Goal: Task Accomplishment & Management: Use online tool/utility

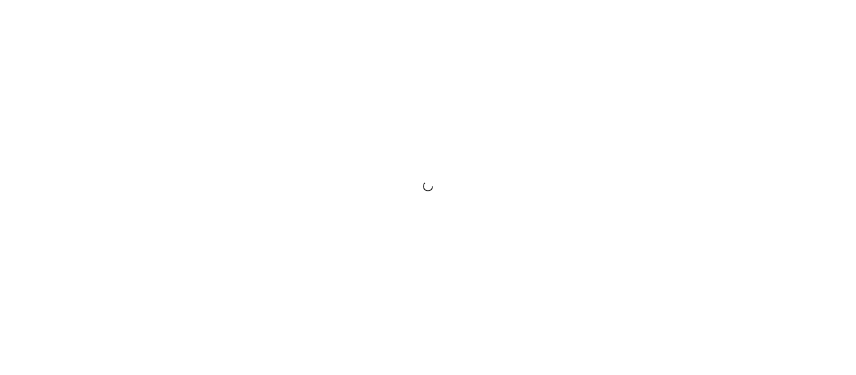
scroll to position [2299, 0]
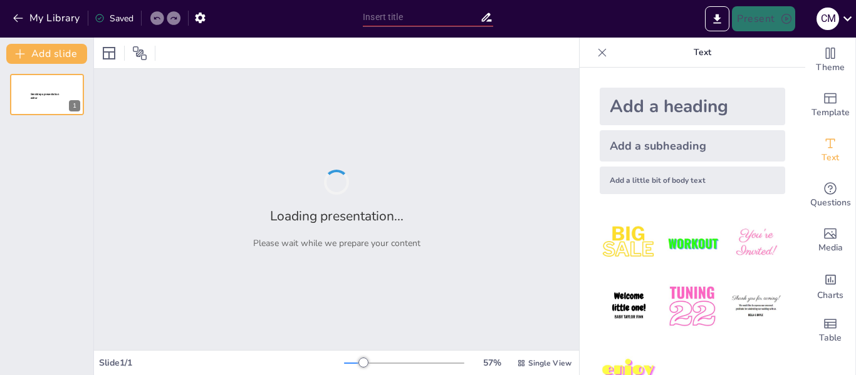
type input "Las Plantas fuentes de energías luminicas"
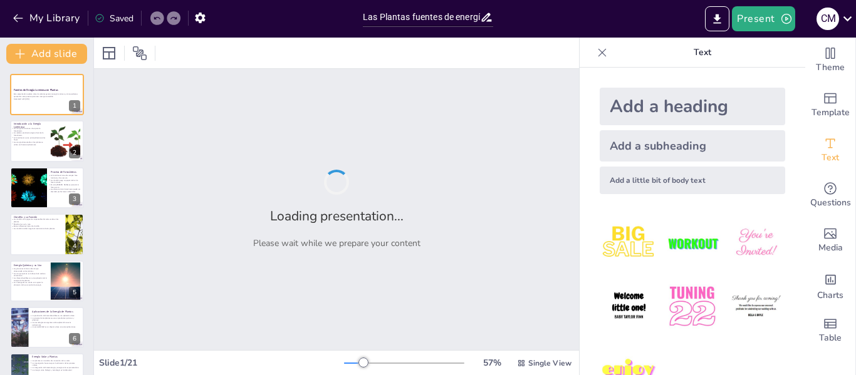
checkbox input "true"
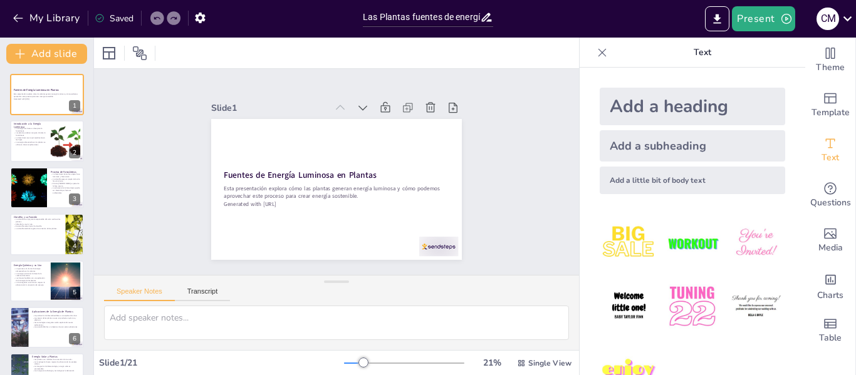
checkbox input "true"
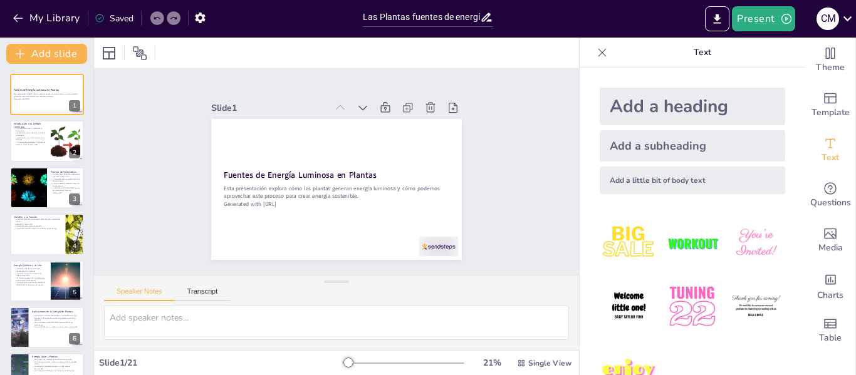
checkbox input "true"
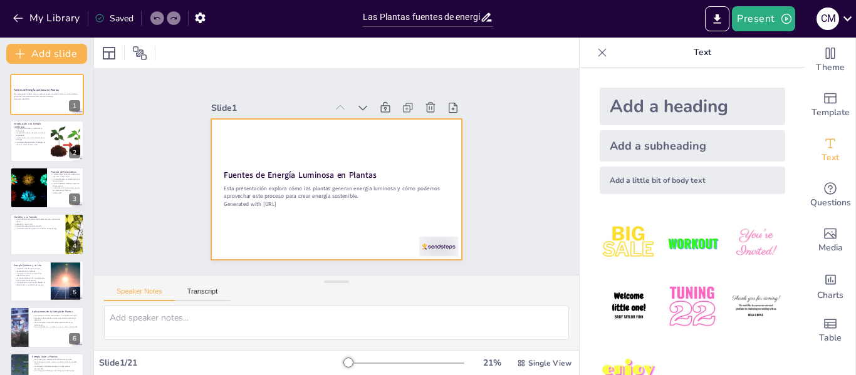
checkbox input "true"
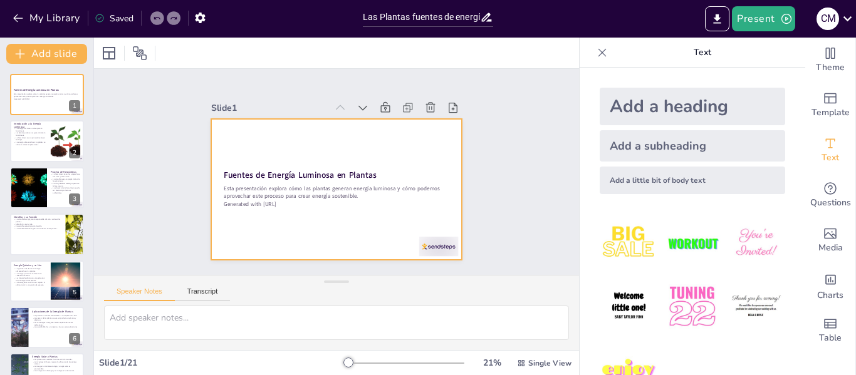
checkbox input "true"
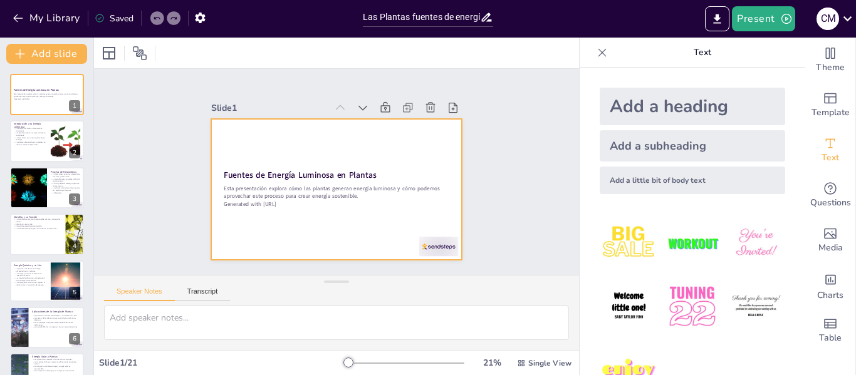
checkbox input "true"
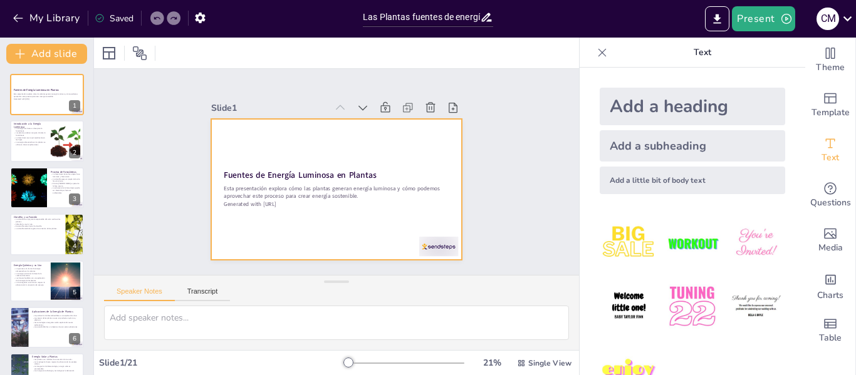
checkbox input "true"
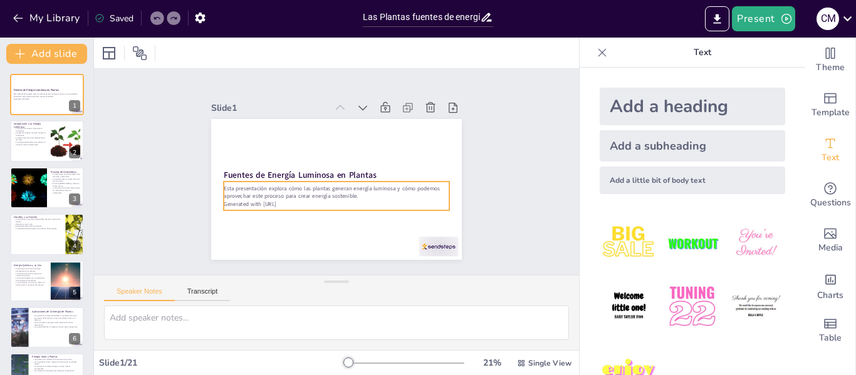
checkbox input "true"
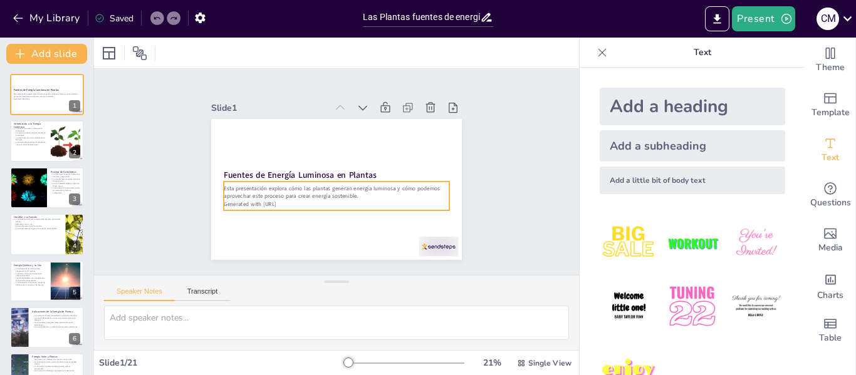
checkbox input "true"
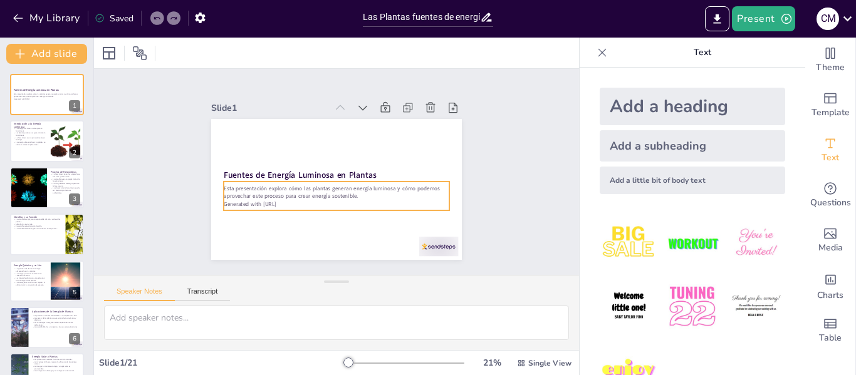
checkbox input "true"
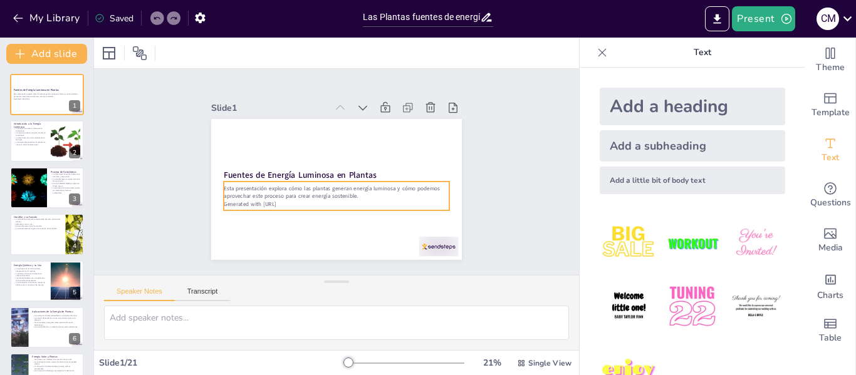
checkbox input "true"
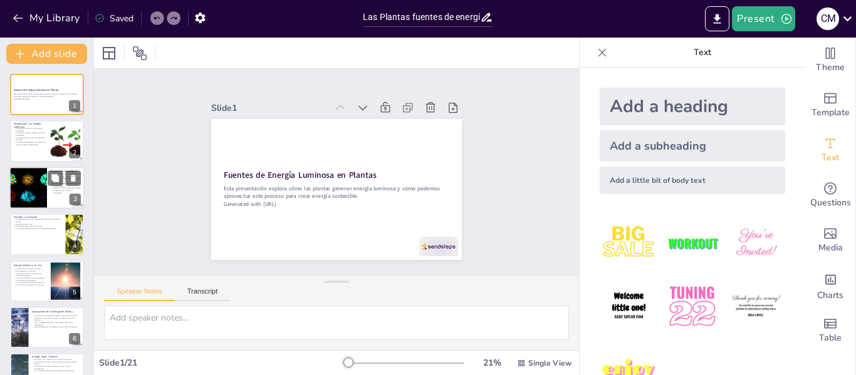
checkbox input "true"
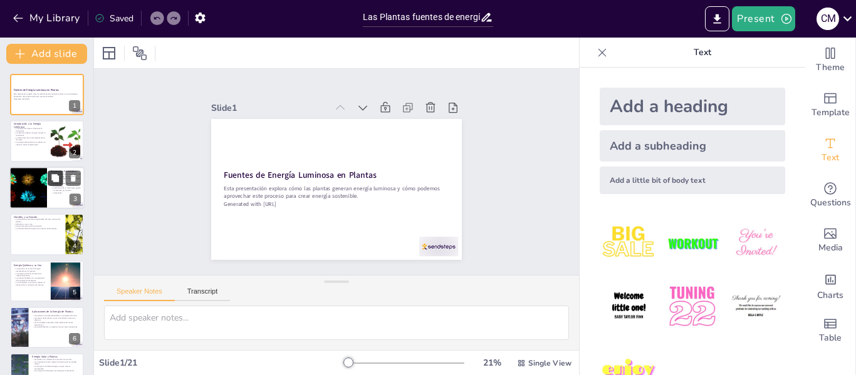
checkbox input "true"
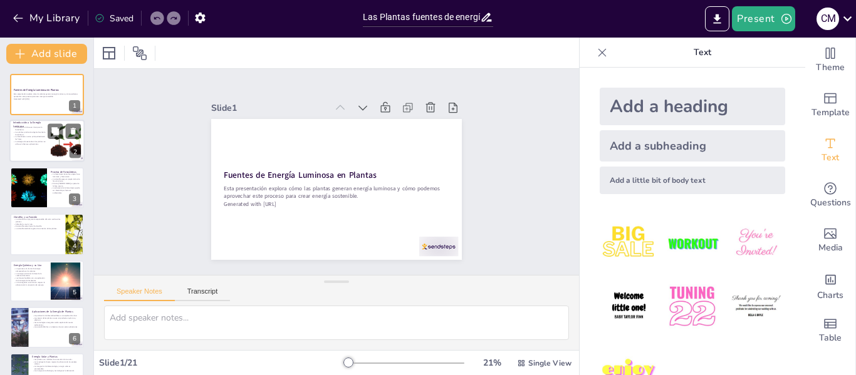
checkbox input "true"
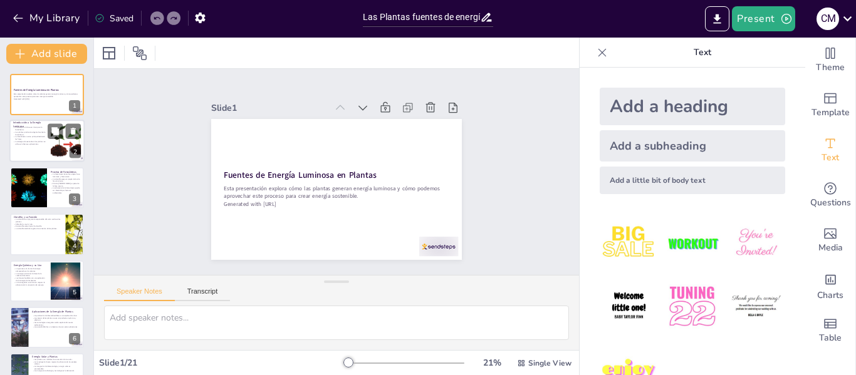
checkbox input "true"
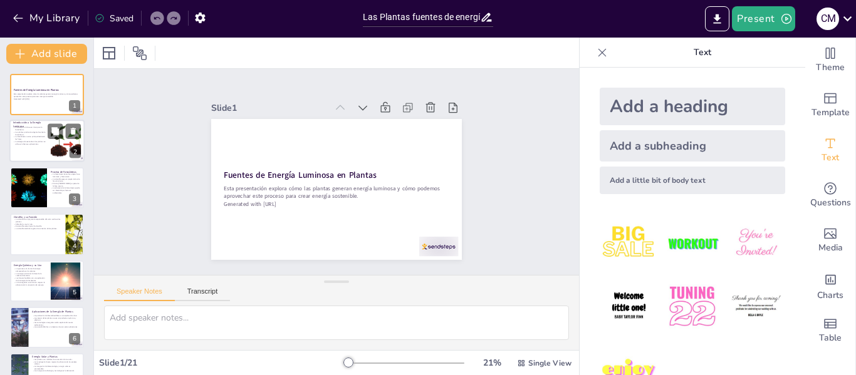
checkbox input "true"
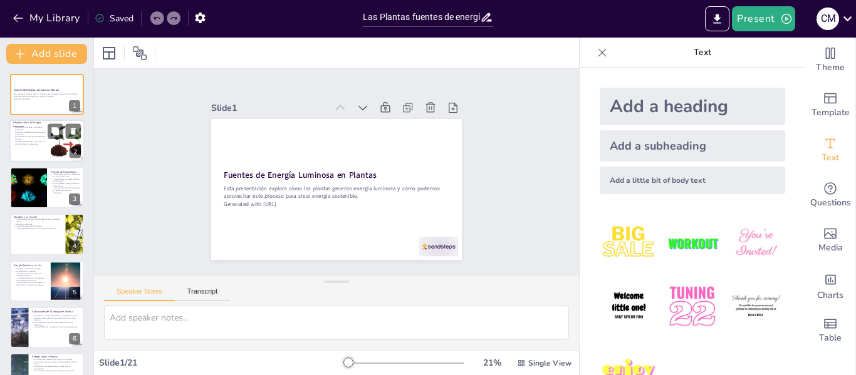
checkbox input "true"
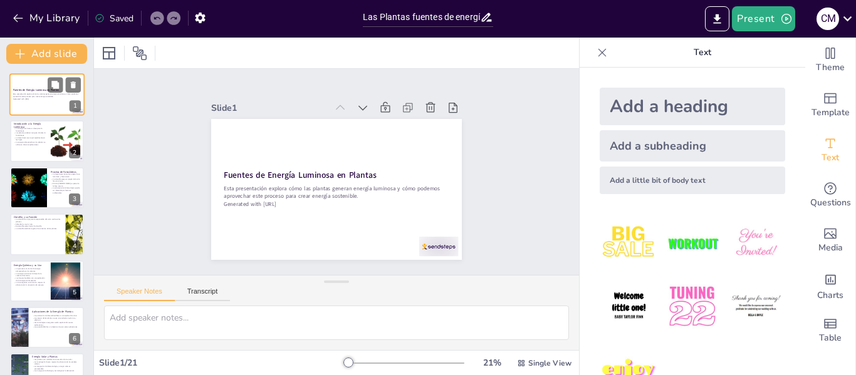
checkbox input "true"
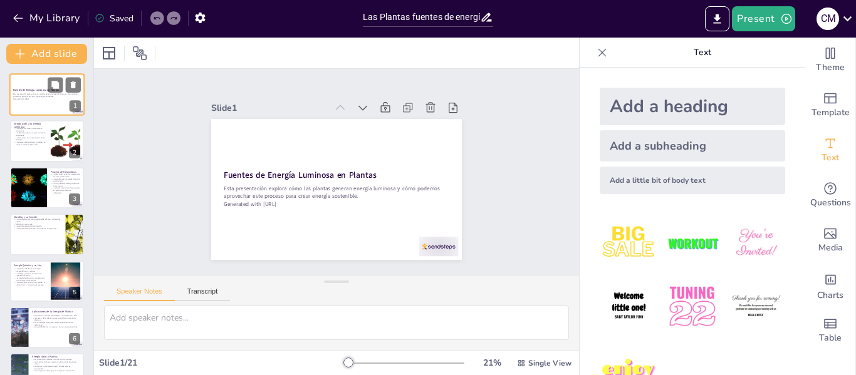
checkbox input "true"
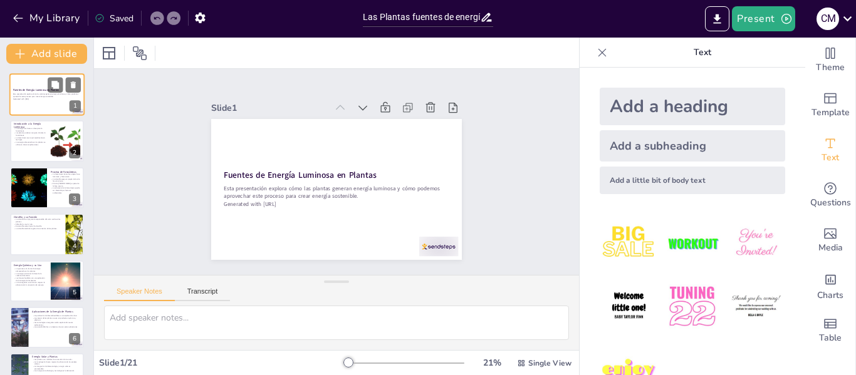
checkbox input "true"
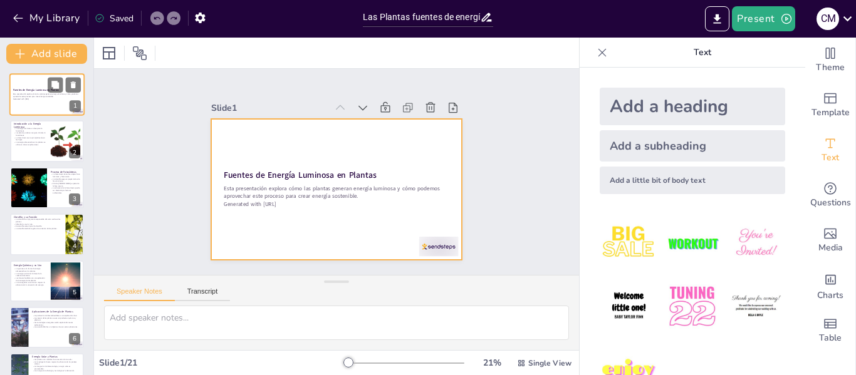
checkbox input "true"
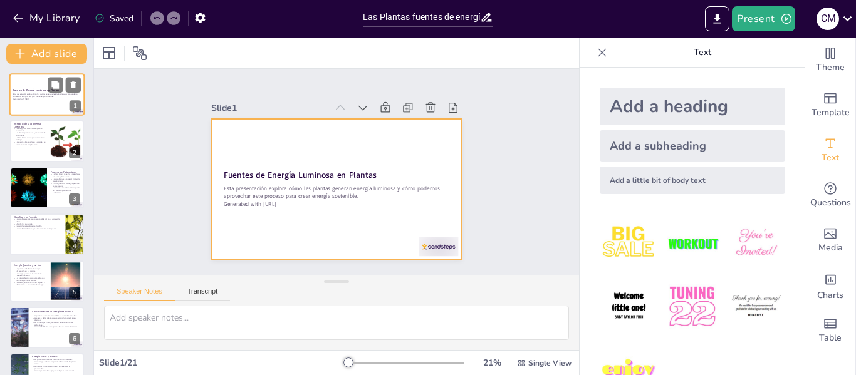
checkbox input "true"
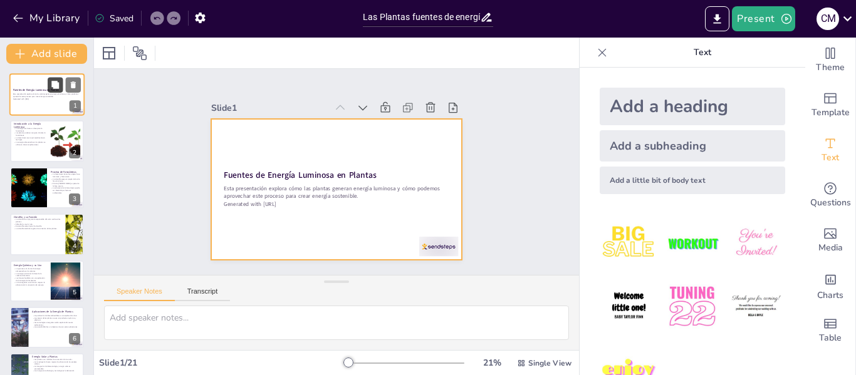
checkbox input "true"
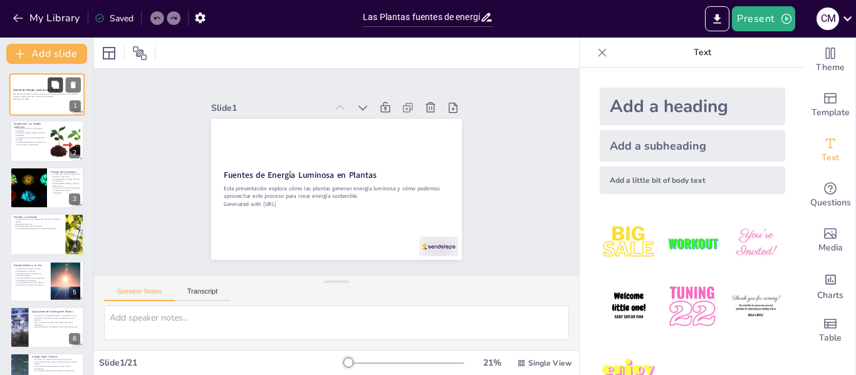
checkbox input "true"
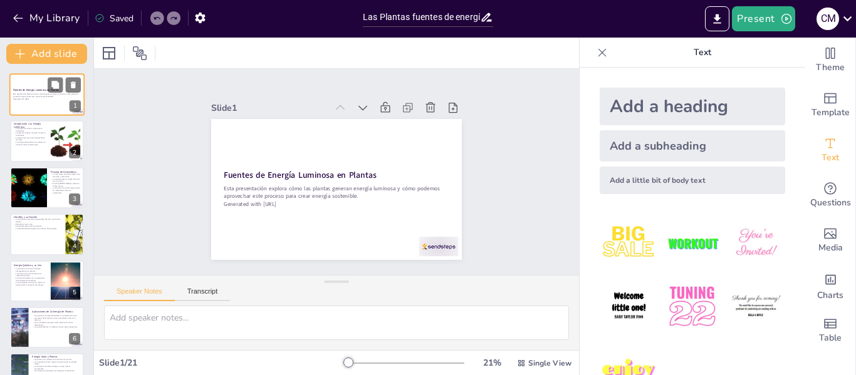
checkbox input "true"
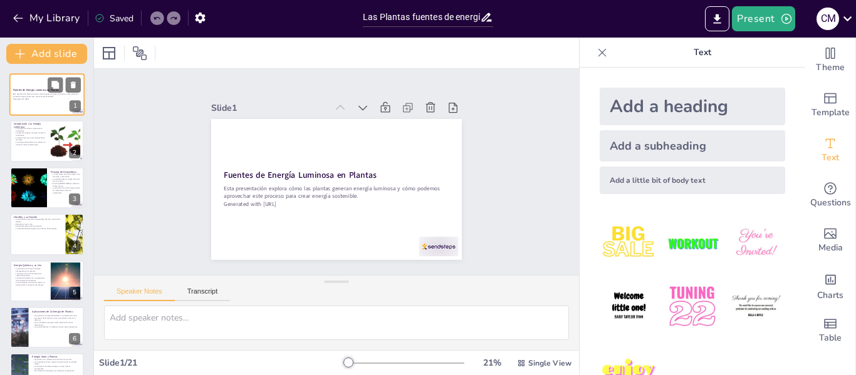
checkbox input "true"
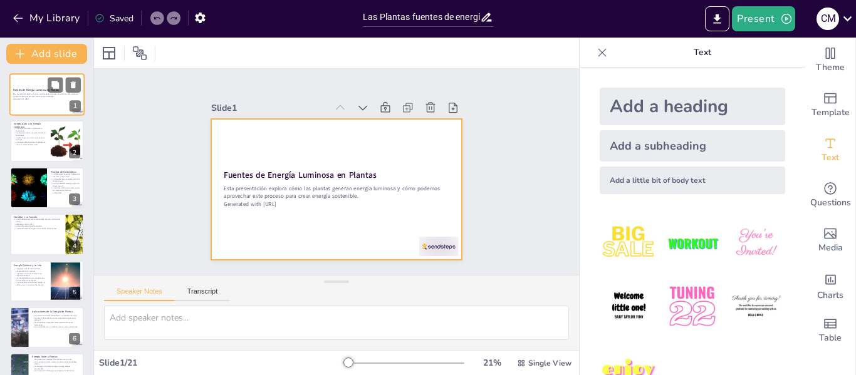
checkbox input "true"
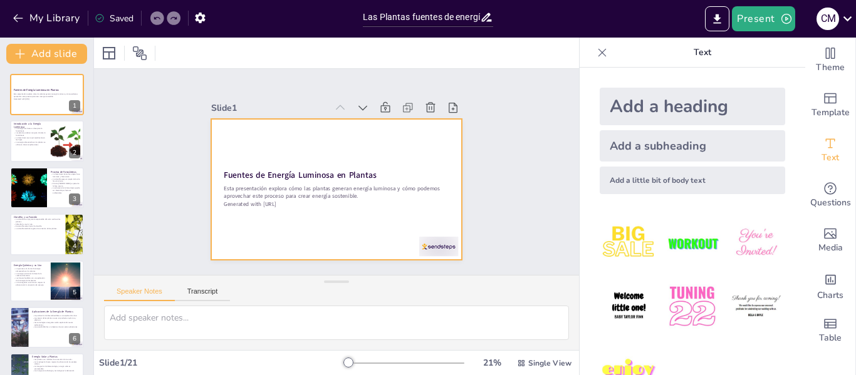
checkbox input "true"
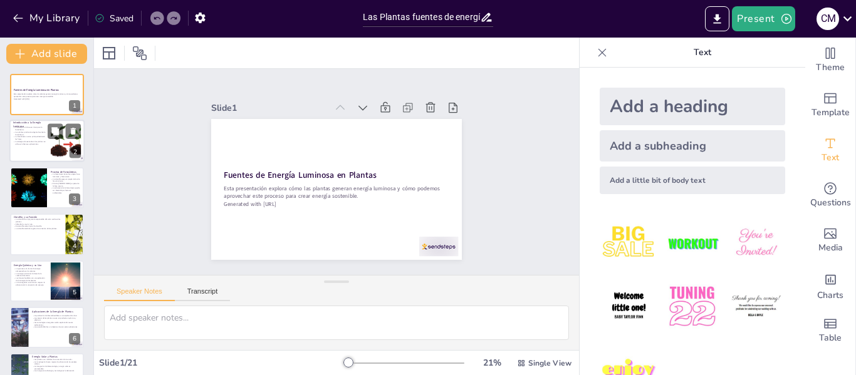
checkbox input "true"
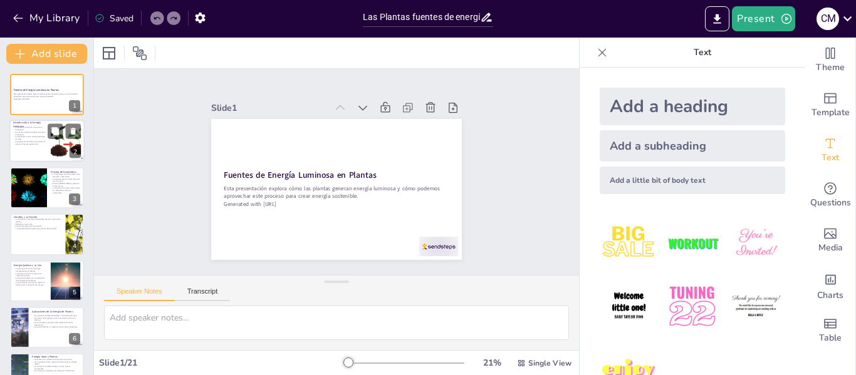
checkbox input "true"
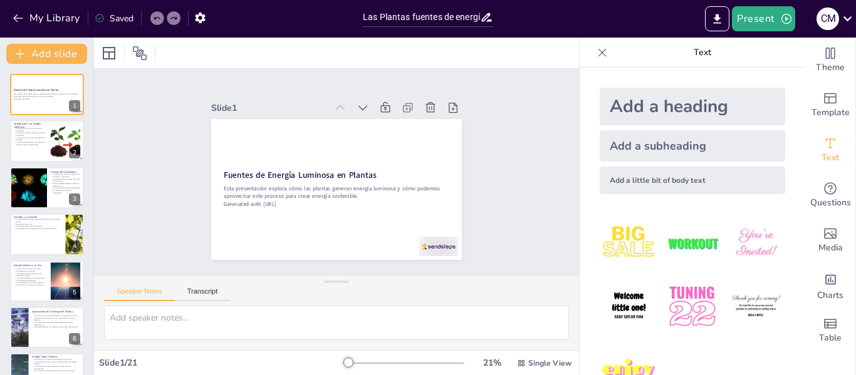
checkbox input "true"
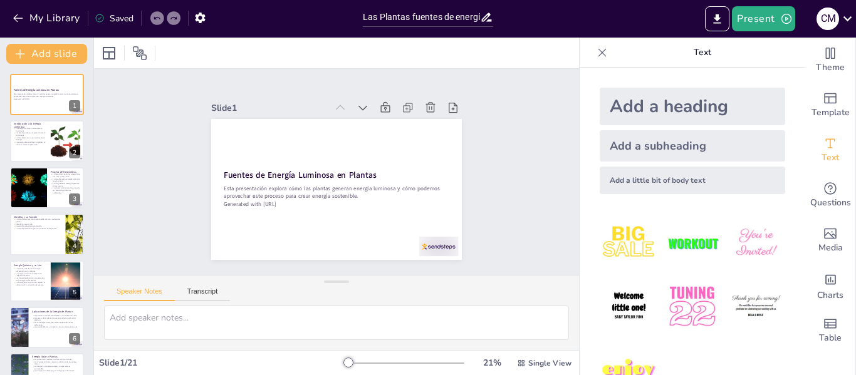
checkbox input "true"
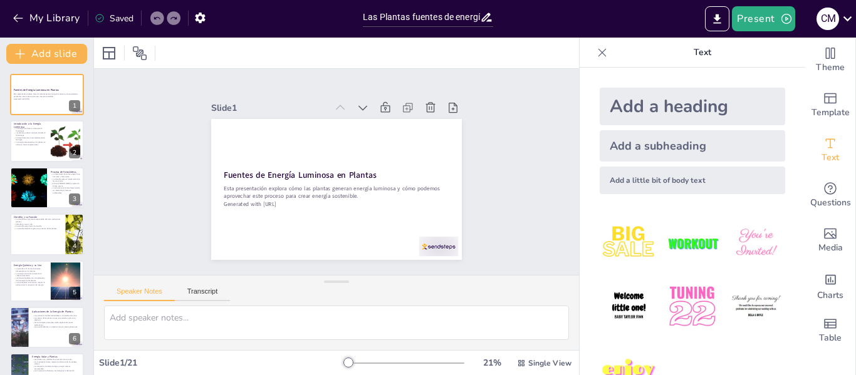
checkbox input "true"
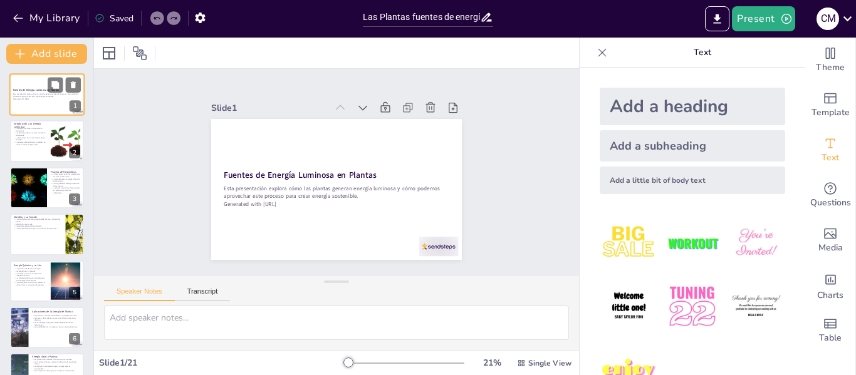
checkbox input "true"
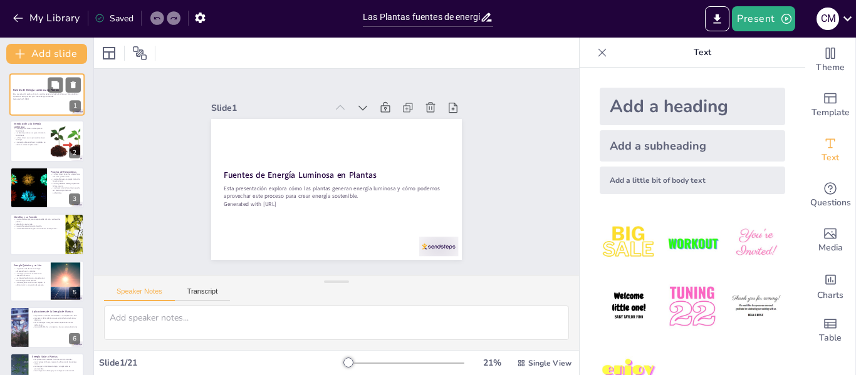
checkbox input "true"
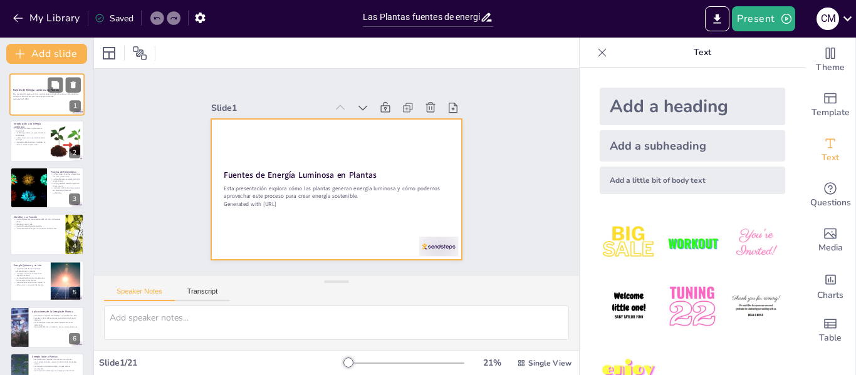
checkbox input "true"
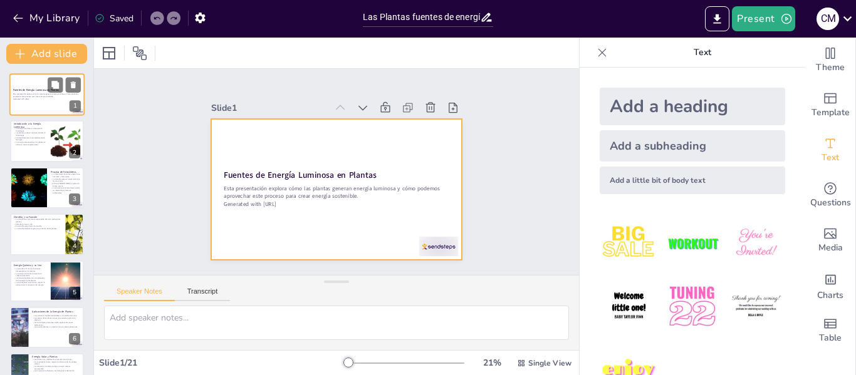
checkbox input "true"
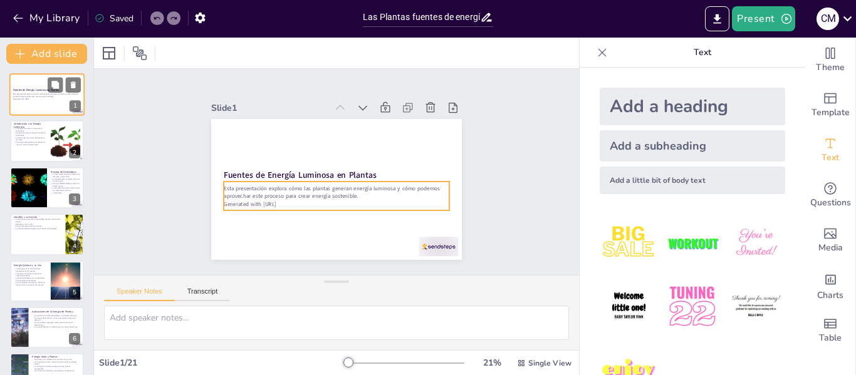
click at [44, 97] on p "Esta presentación explora cómo las plantas generan energía luminosa y cómo pode…" at bounding box center [47, 95] width 68 height 4
checkbox input "true"
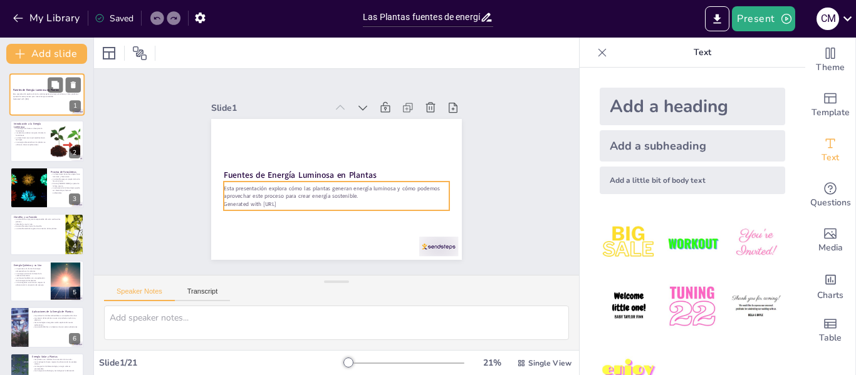
checkbox input "true"
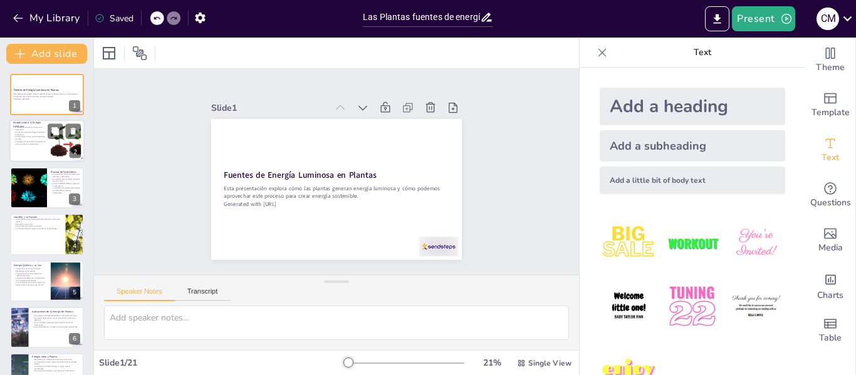
checkbox input "true"
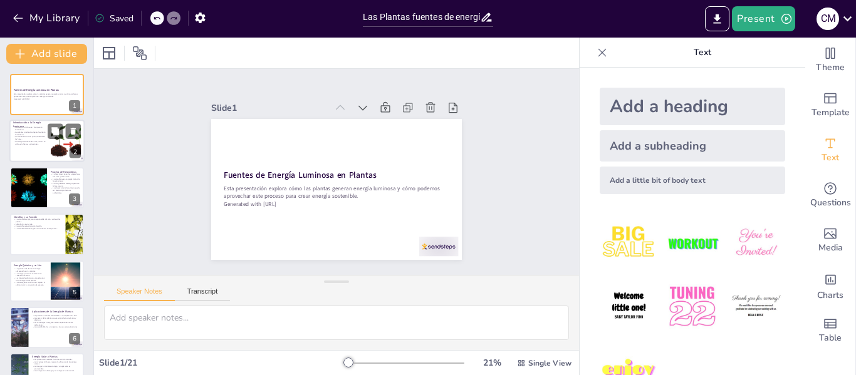
checkbox input "true"
click at [63, 149] on div at bounding box center [65, 141] width 44 height 38
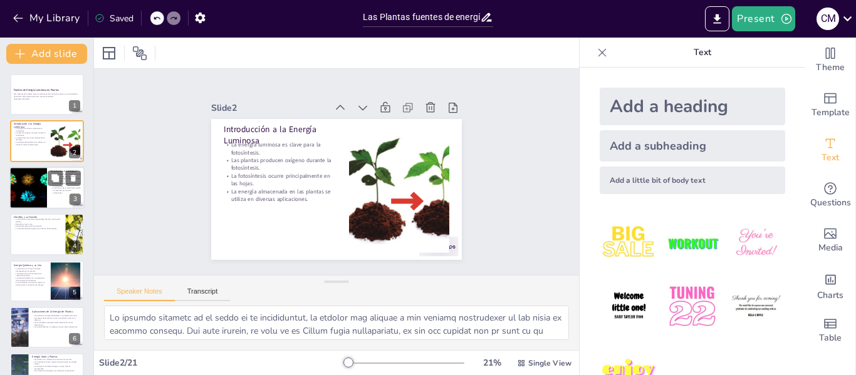
click at [33, 184] on div at bounding box center [28, 188] width 64 height 43
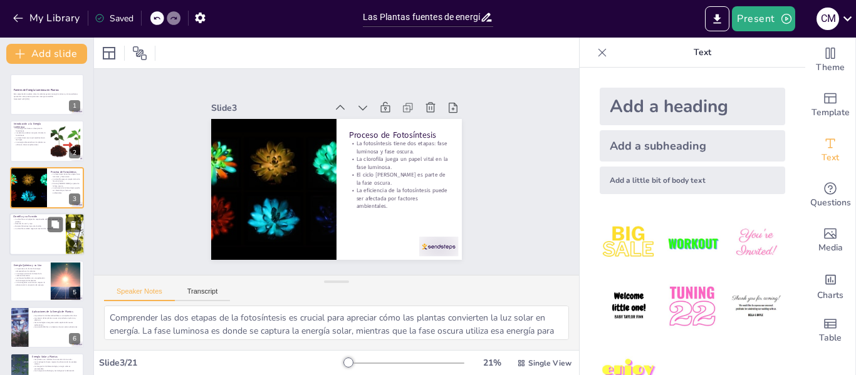
click at [46, 228] on p "La clorofila también regula el crecimiento de las plantas." at bounding box center [37, 228] width 49 height 3
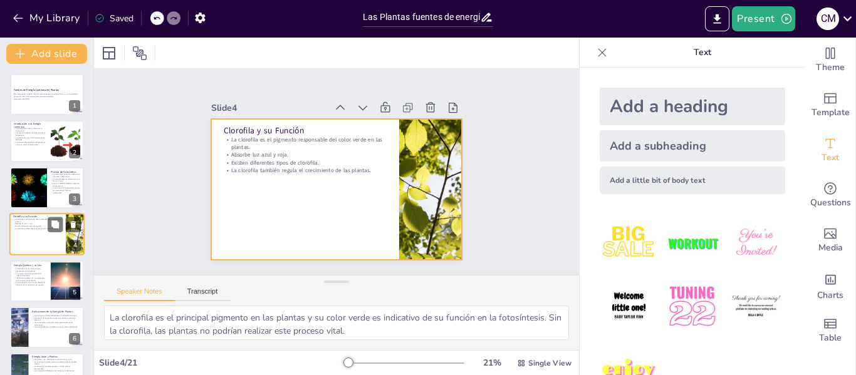
scroll to position [15, 0]
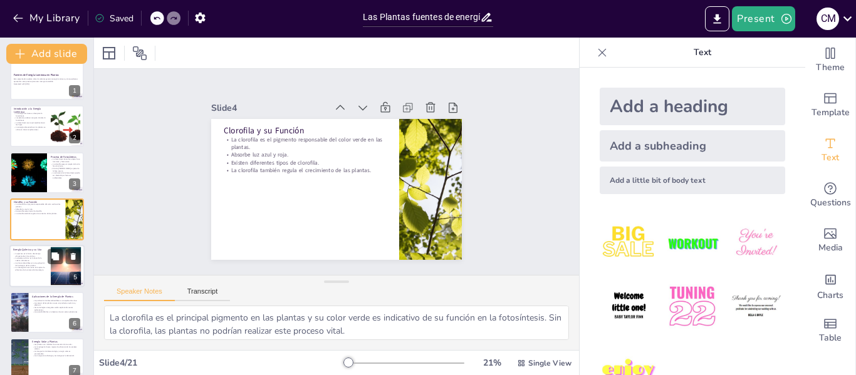
click at [53, 272] on div at bounding box center [65, 266] width 57 height 38
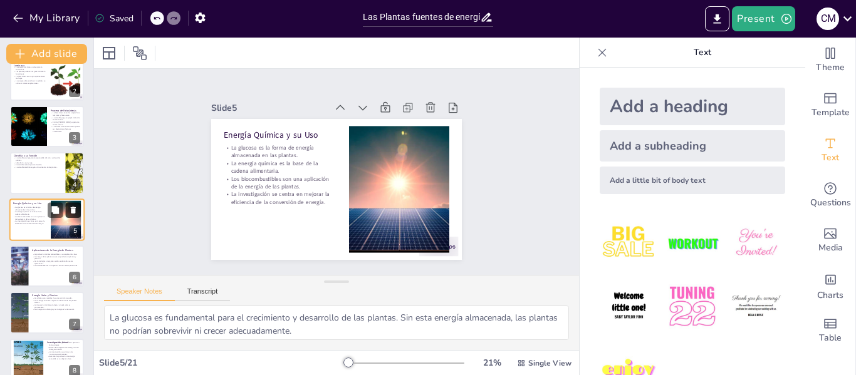
click at [80, 205] on button at bounding box center [73, 209] width 15 height 15
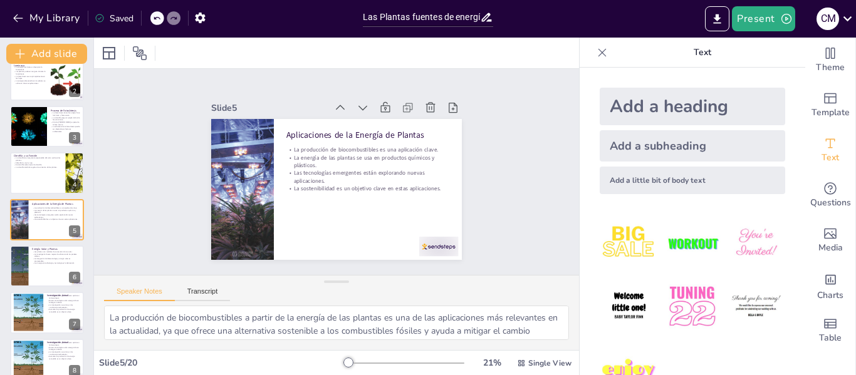
click at [596, 48] on icon at bounding box center [602, 52] width 13 height 13
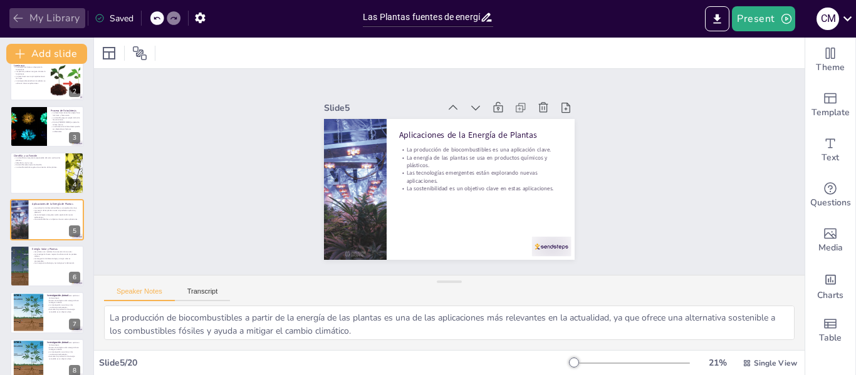
click at [14, 17] on icon "button" at bounding box center [18, 18] width 13 height 13
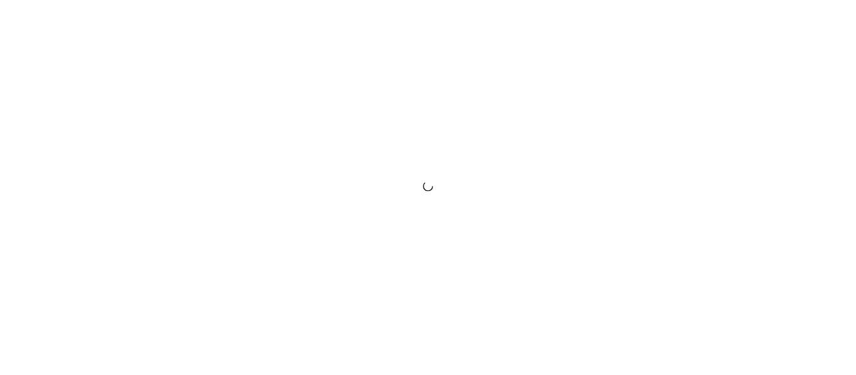
scroll to position [2299, 0]
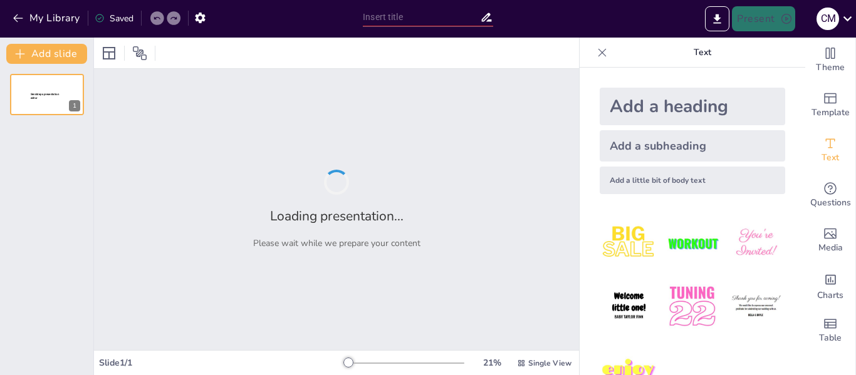
type input "New Sendsteps"
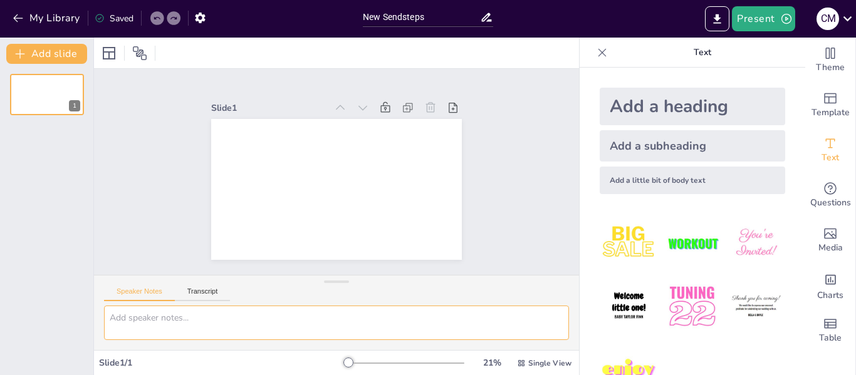
click at [160, 327] on textarea at bounding box center [336, 323] width 465 height 34
type textarea "H"
type textarea "CONTAMINACION AMBIENTAL"
click at [625, 103] on div "Add a heading" at bounding box center [692, 107] width 185 height 38
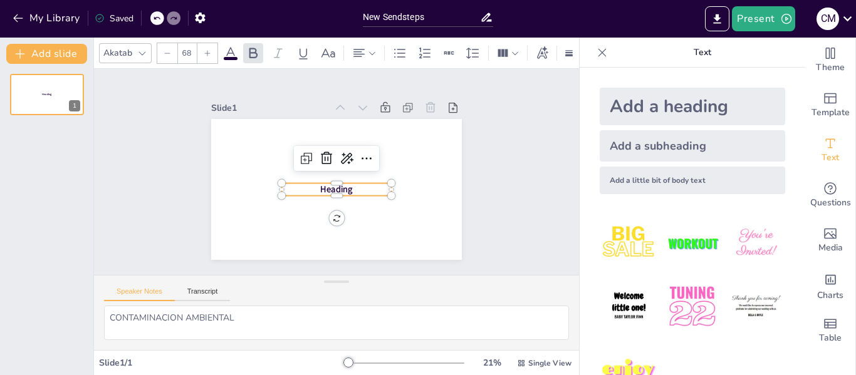
click at [523, 182] on div "Slide 1 Heading" at bounding box center [337, 172] width 504 height 256
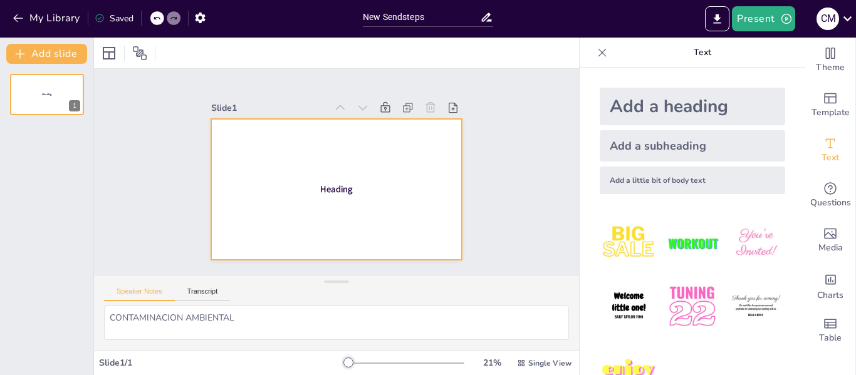
click at [320, 189] on span "Heading" at bounding box center [336, 190] width 32 height 12
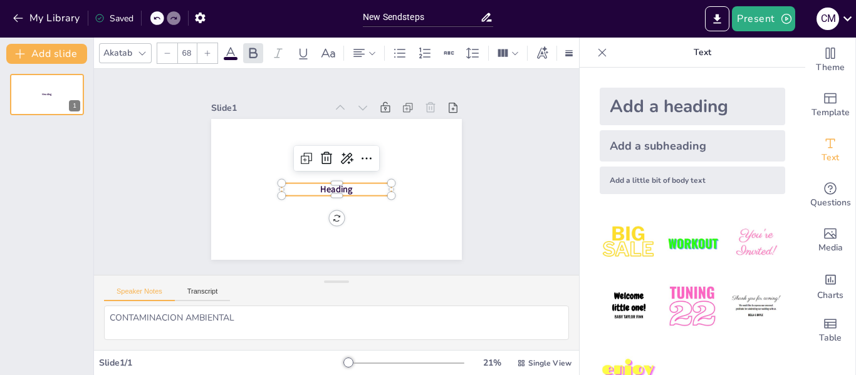
click at [321, 154] on icon at bounding box center [327, 156] width 13 height 13
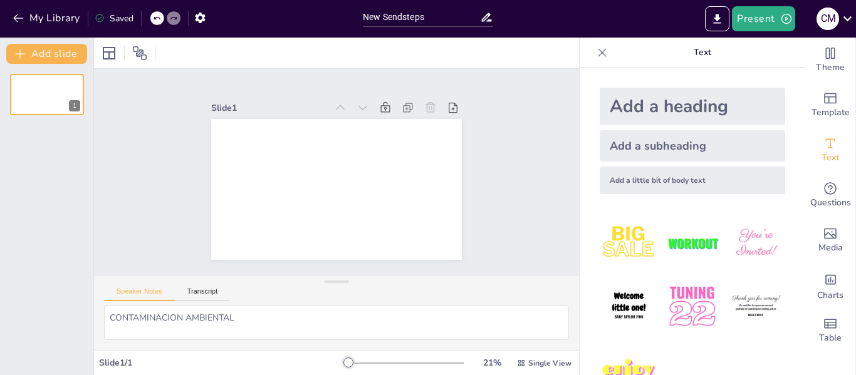
scroll to position [0, 0]
click at [209, 291] on button "Transcript" at bounding box center [203, 295] width 56 height 14
click at [141, 292] on button "Speaker Notes" at bounding box center [139, 295] width 71 height 14
click at [596, 56] on icon at bounding box center [602, 52] width 13 height 13
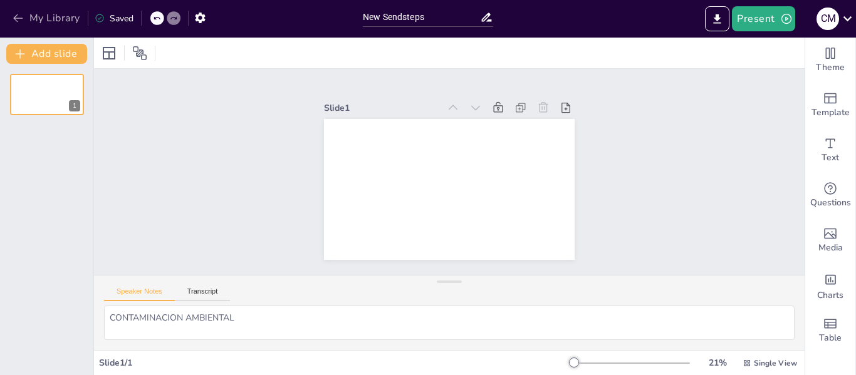
click at [15, 16] on icon "button" at bounding box center [18, 18] width 13 height 13
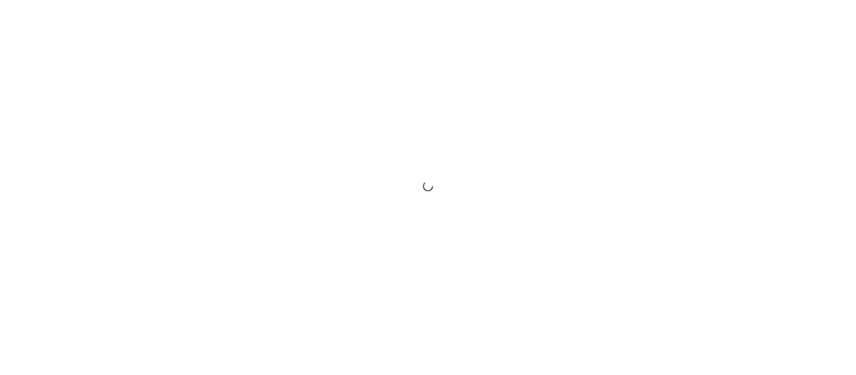
scroll to position [2299, 0]
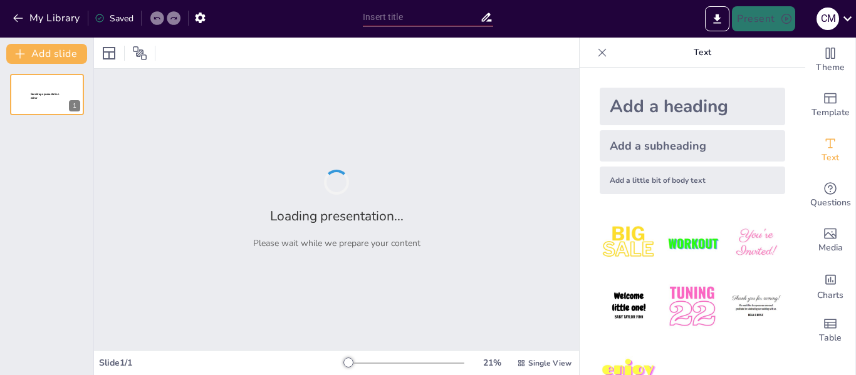
type input "New Sendsteps"
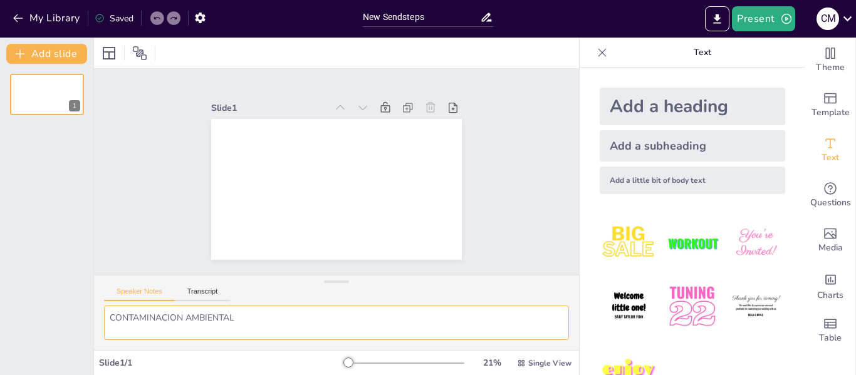
click at [350, 328] on textarea "CONTAMINACION AMBIENTAL" at bounding box center [336, 323] width 465 height 34
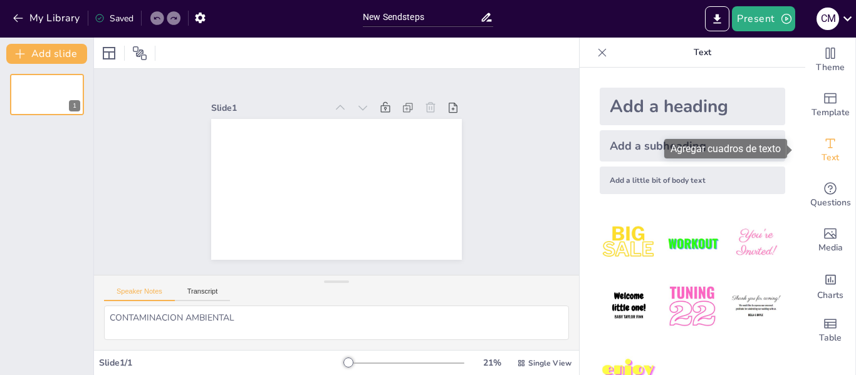
click at [829, 153] on span "Text" at bounding box center [831, 158] width 18 height 14
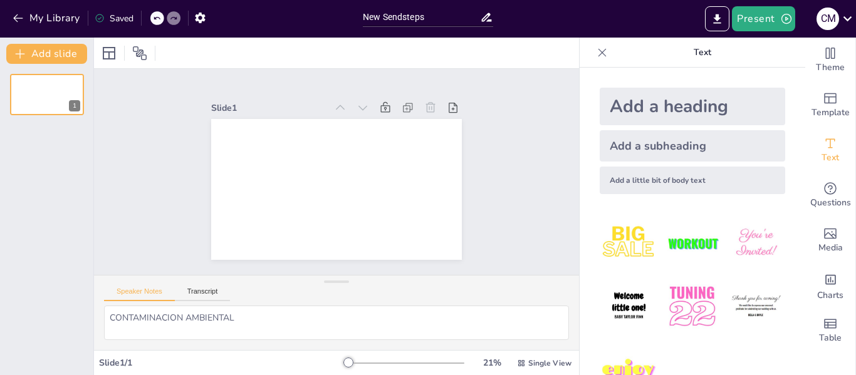
click at [175, 14] on div at bounding box center [174, 18] width 14 height 14
click at [159, 16] on icon at bounding box center [157, 18] width 8 height 8
click at [127, 330] on textarea "CONTAMINACION AMBIENTAL" at bounding box center [336, 323] width 465 height 34
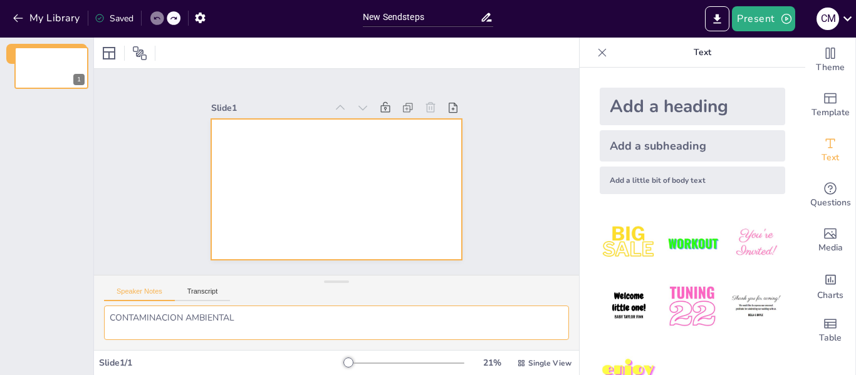
drag, startPoint x: 20, startPoint y: 105, endPoint x: 259, endPoint y: 209, distance: 261.3
click at [162, 175] on div "Document fonts Popular fonts Lato Montserrat Open Sans Oswald Poppins Raleway R…" at bounding box center [428, 207] width 856 height 338
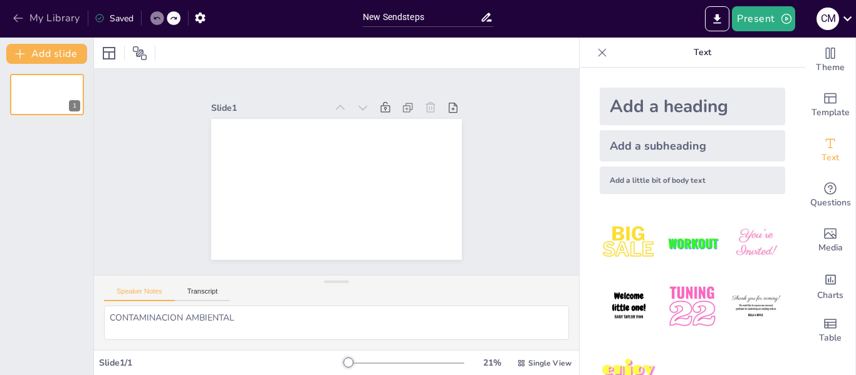
click at [17, 19] on icon "button" at bounding box center [18, 18] width 13 height 13
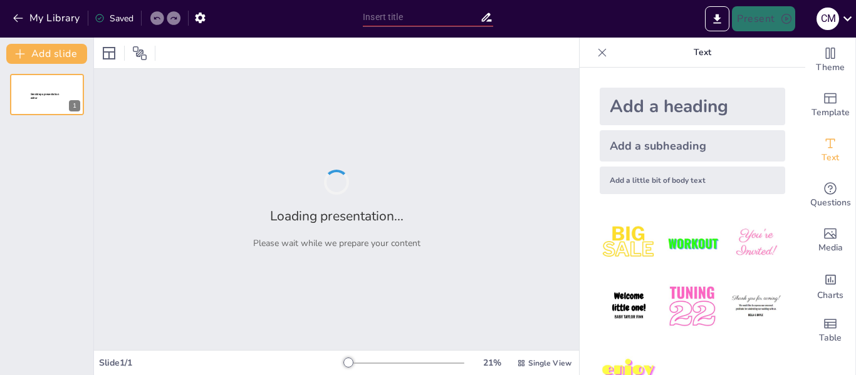
type input "Las Plantas fuentes de energías luminicas"
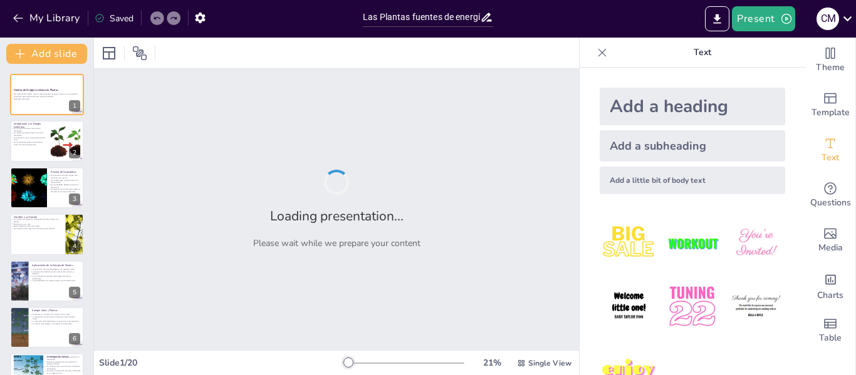
checkbox input "true"
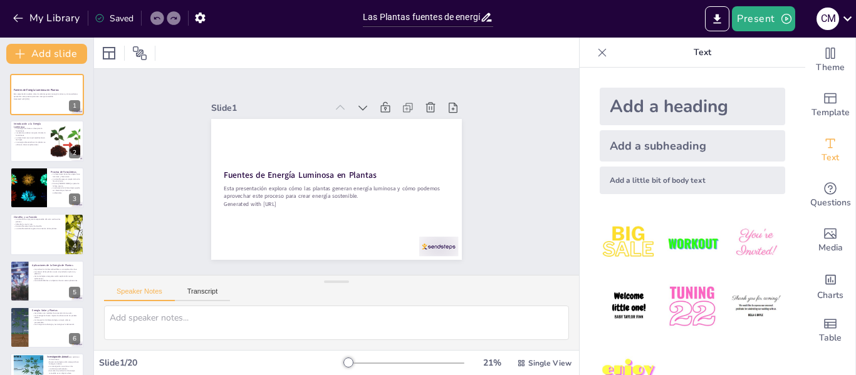
checkbox input "true"
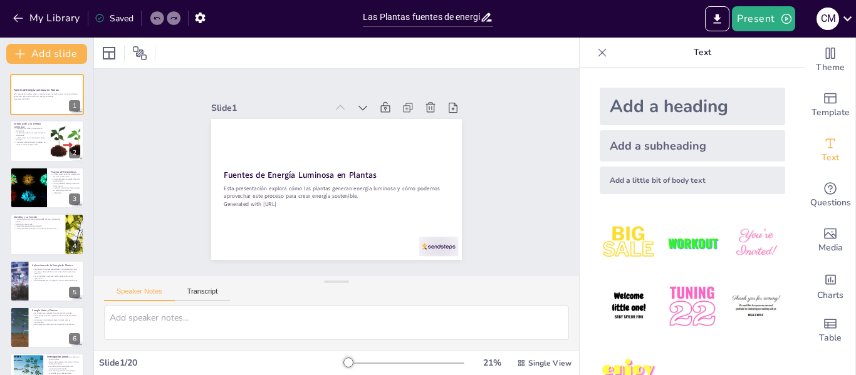
checkbox input "true"
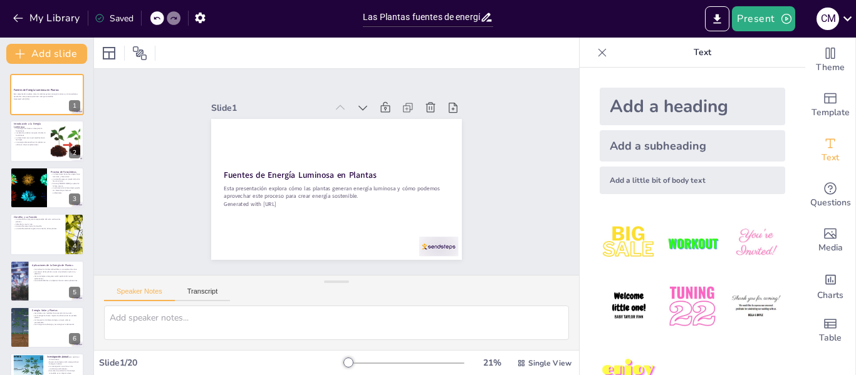
checkbox input "true"
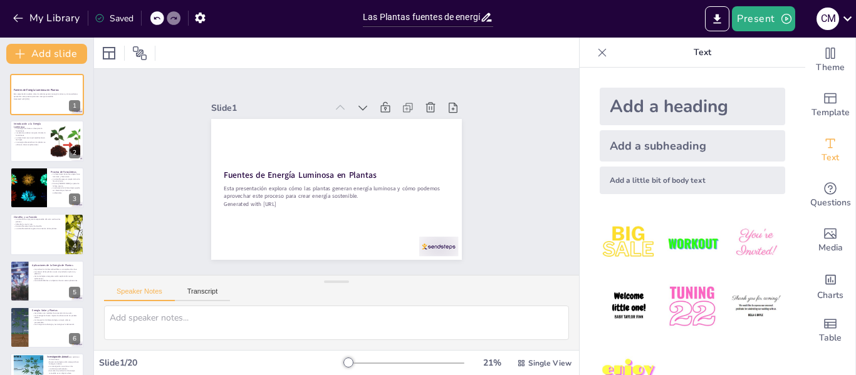
checkbox input "true"
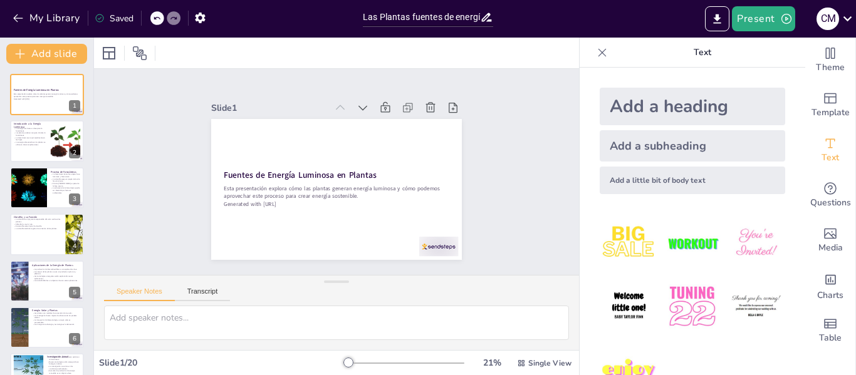
checkbox input "true"
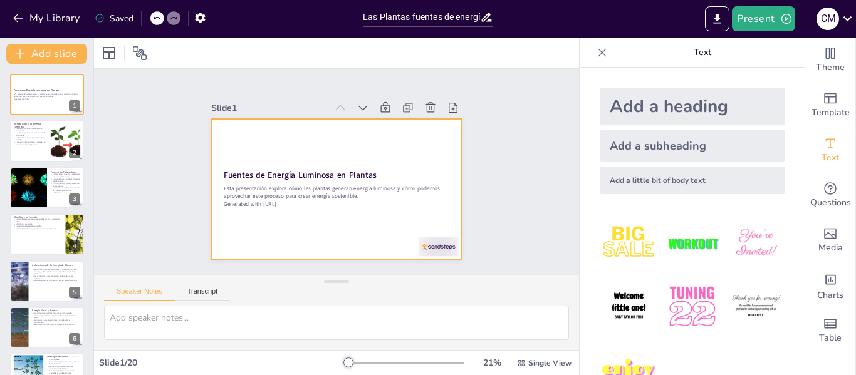
checkbox input "true"
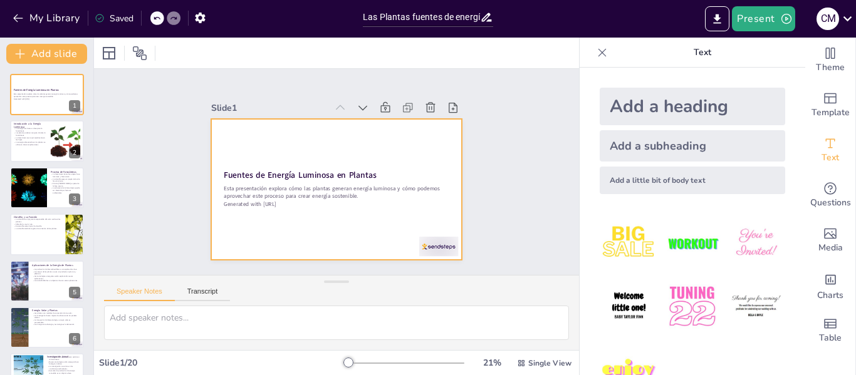
checkbox input "true"
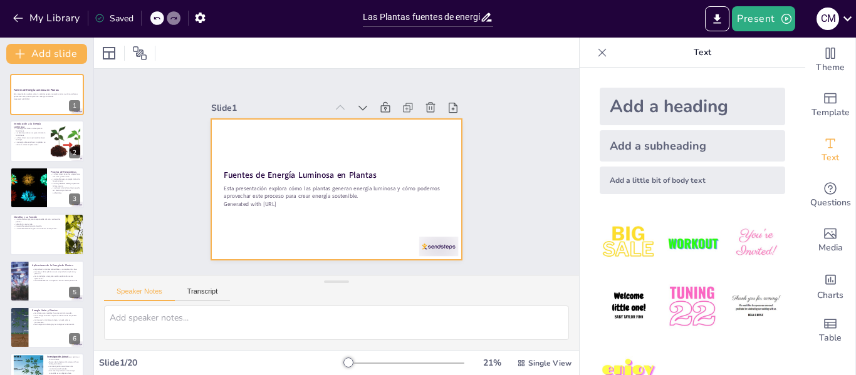
checkbox input "true"
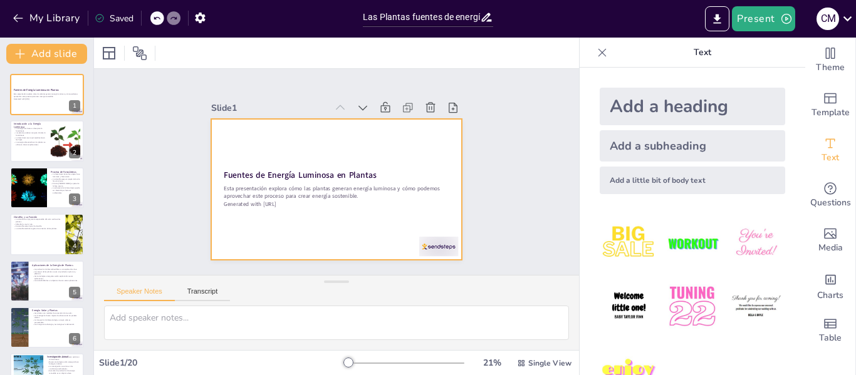
checkbox input "true"
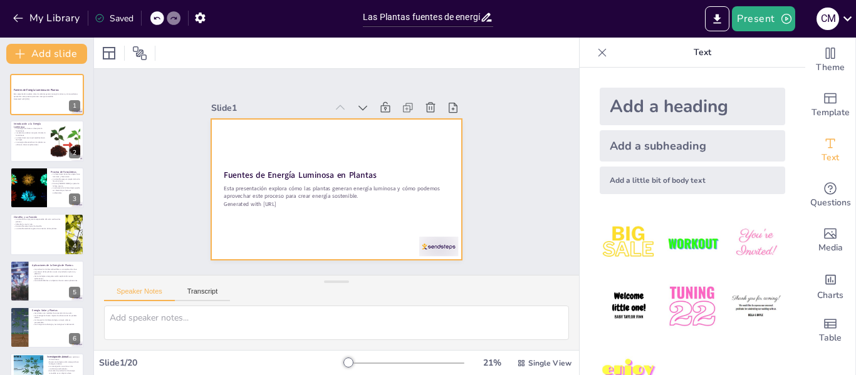
checkbox input "true"
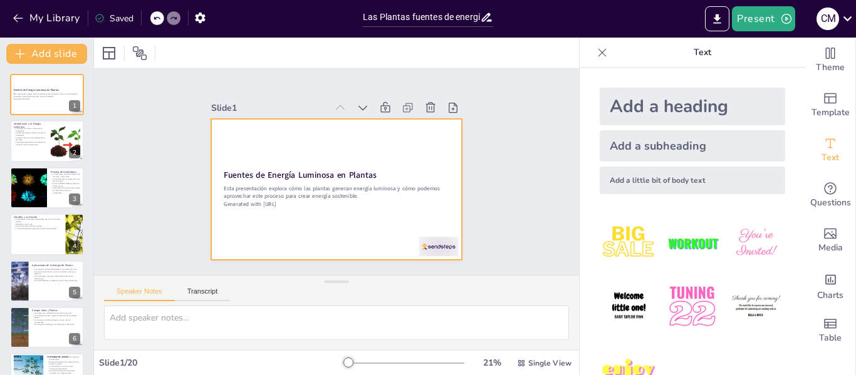
checkbox input "true"
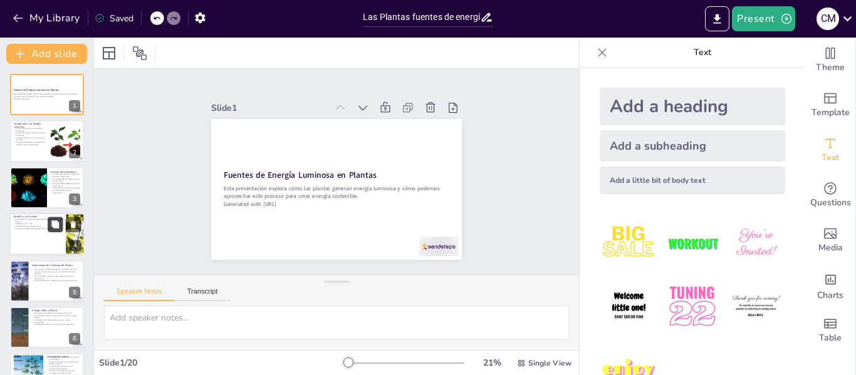
checkbox input "true"
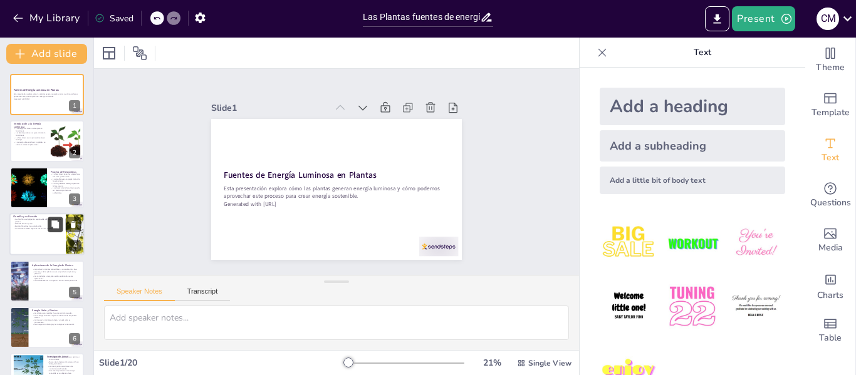
checkbox input "true"
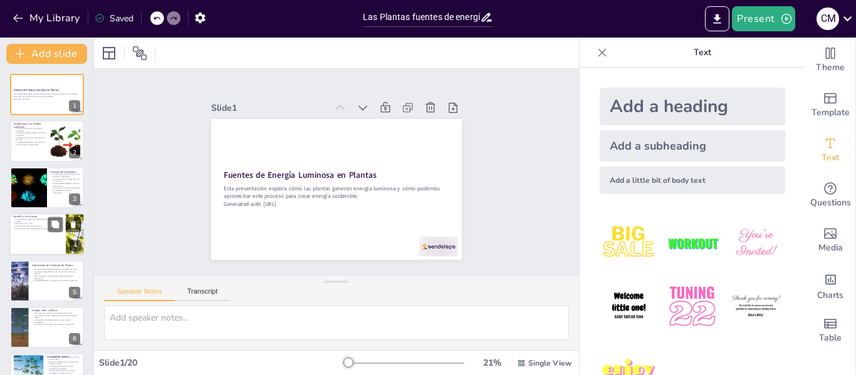
checkbox input "true"
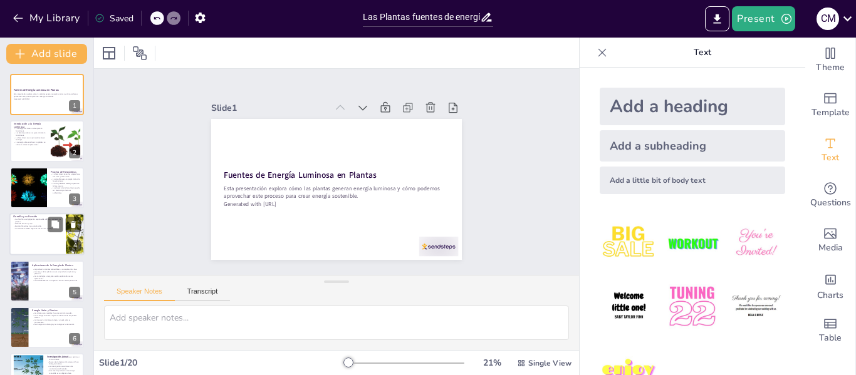
checkbox input "true"
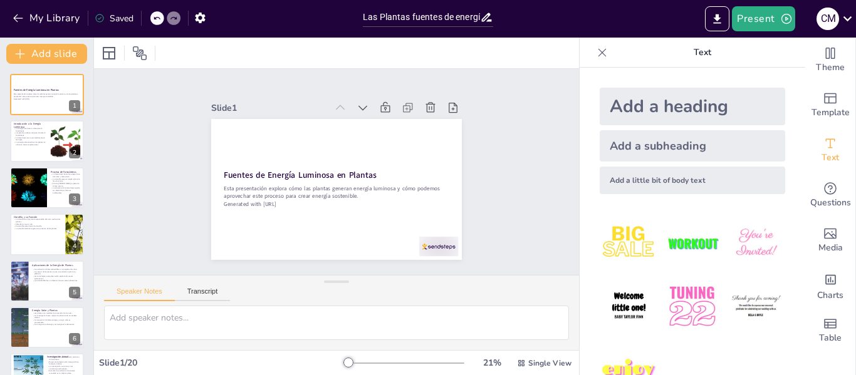
checkbox input "true"
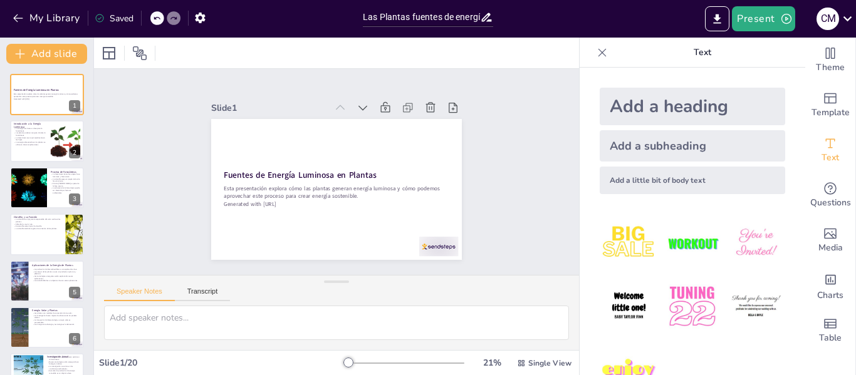
checkbox input "true"
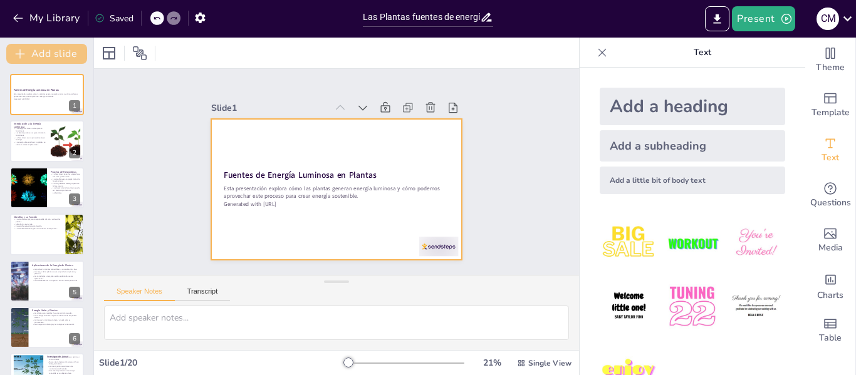
checkbox input "true"
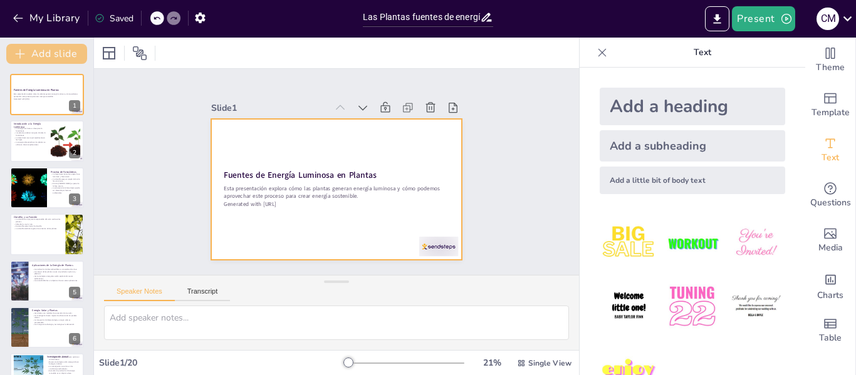
checkbox input "true"
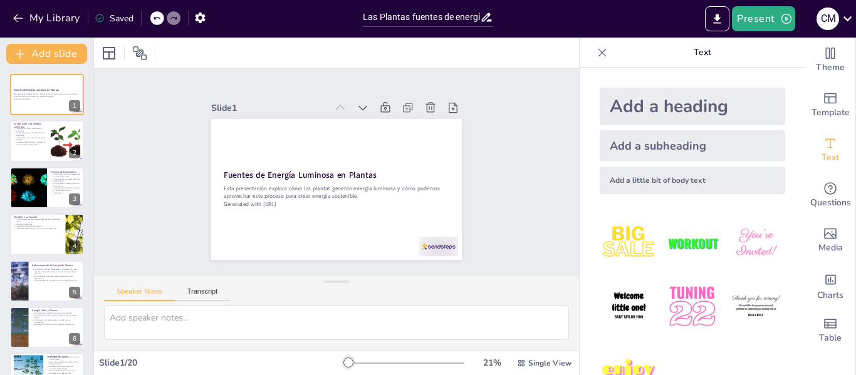
checkbox input "true"
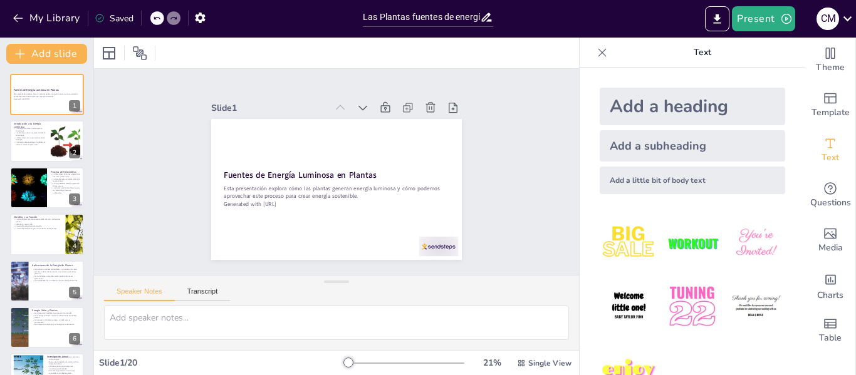
checkbox input "true"
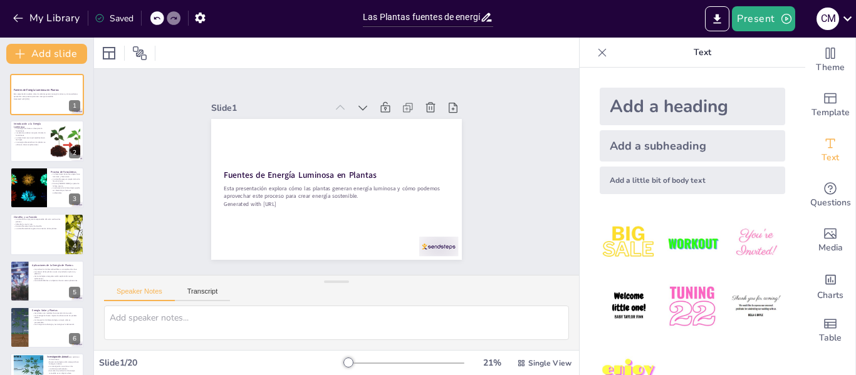
checkbox input "true"
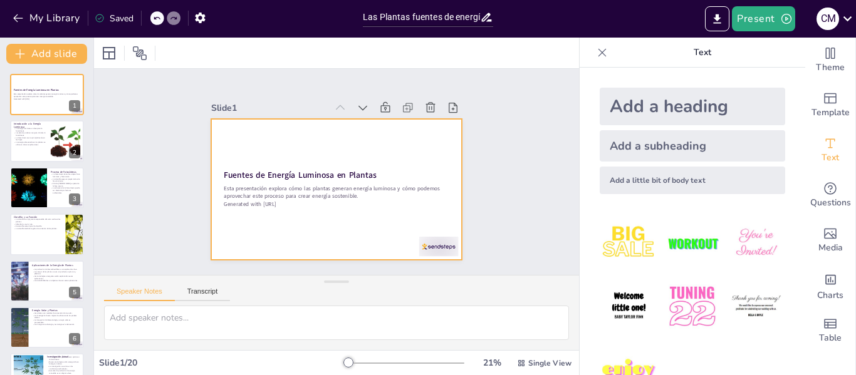
checkbox input "true"
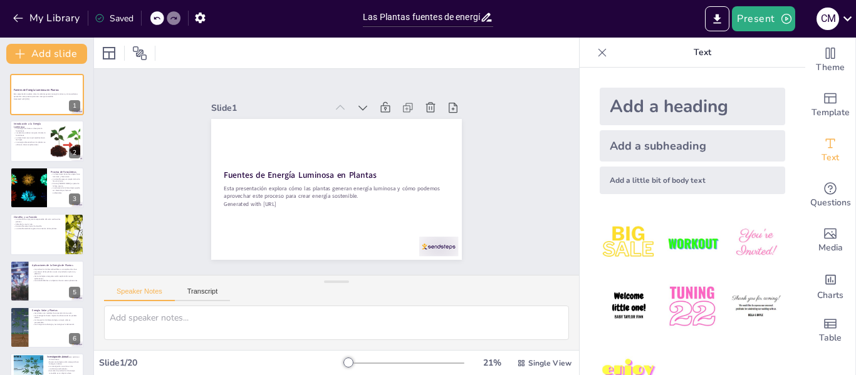
checkbox input "true"
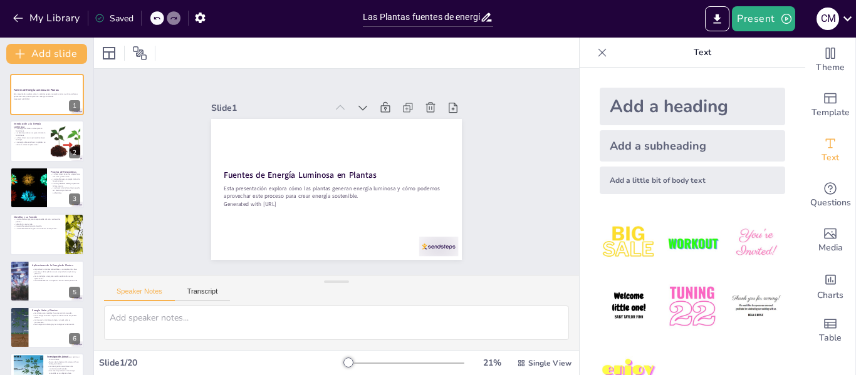
checkbox input "true"
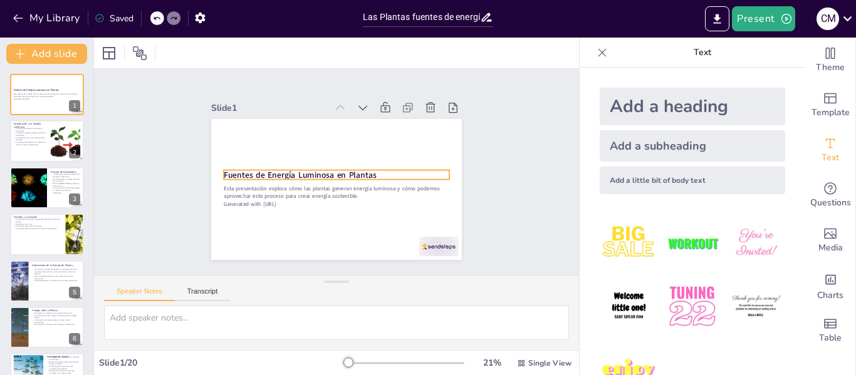
checkbox input "true"
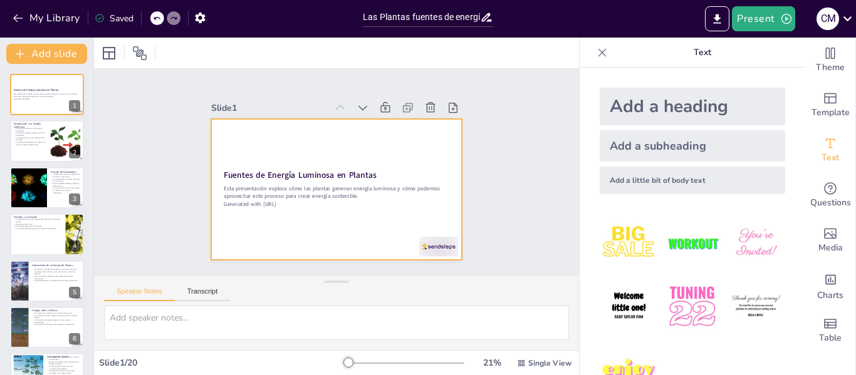
checkbox input "true"
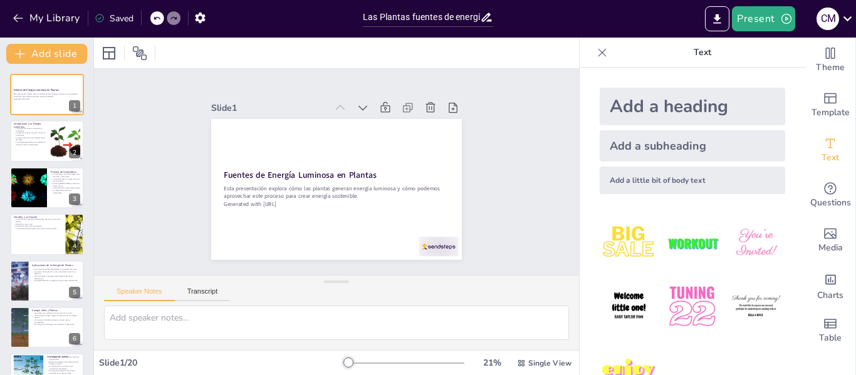
click at [598, 54] on icon at bounding box center [602, 52] width 8 height 8
checkbox input "true"
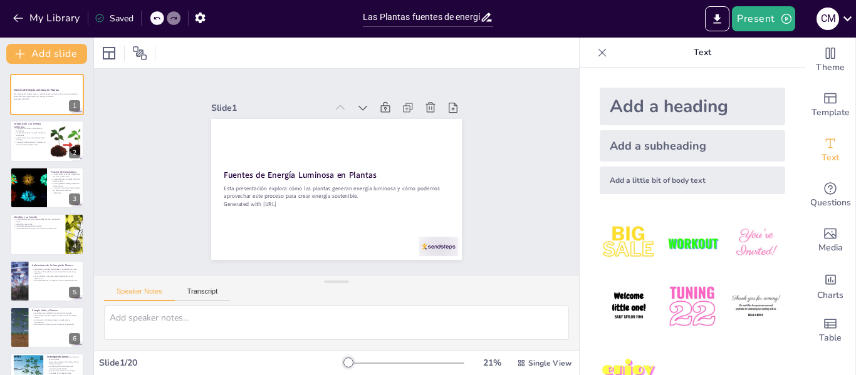
checkbox input "true"
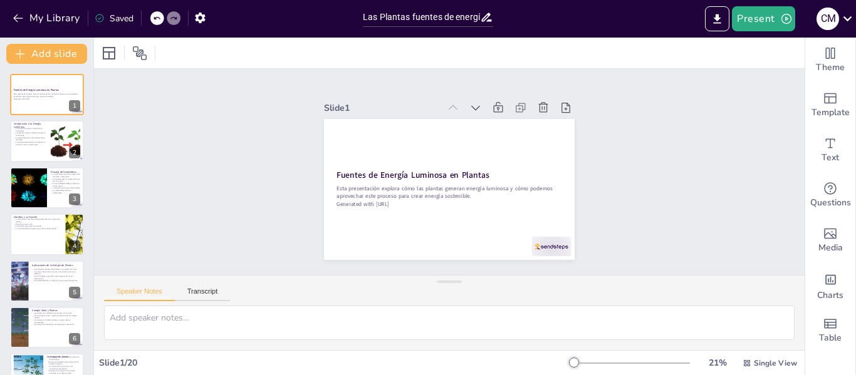
checkbox input "true"
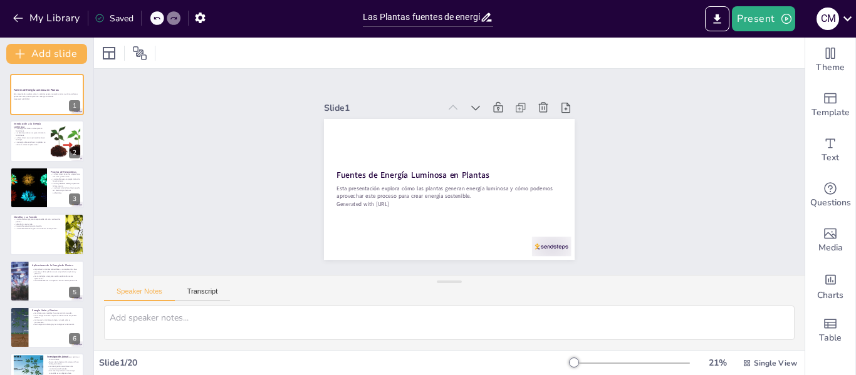
checkbox input "true"
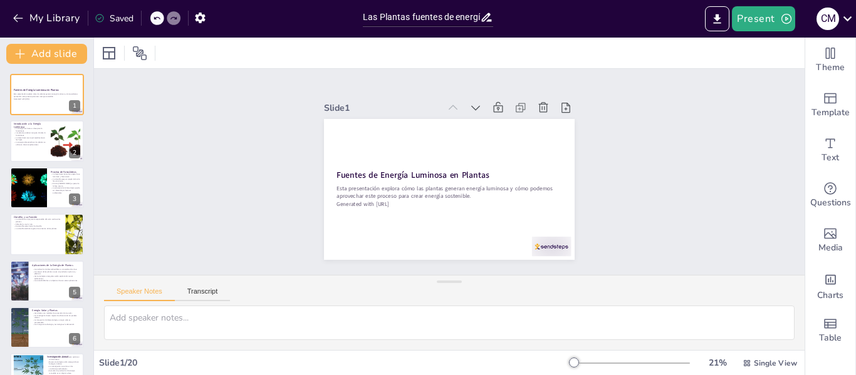
checkbox input "true"
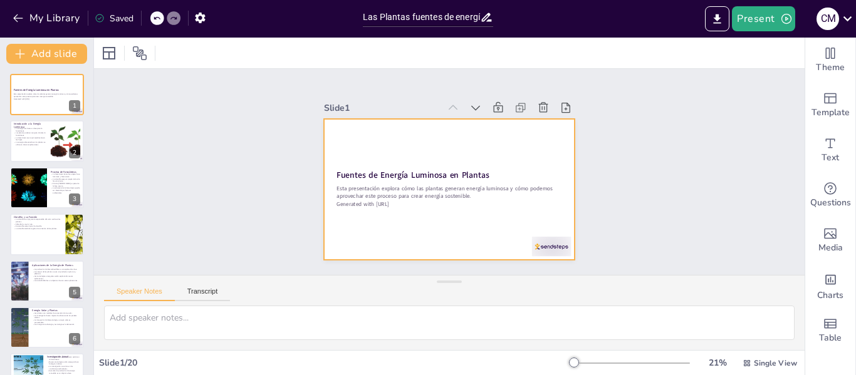
checkbox input "true"
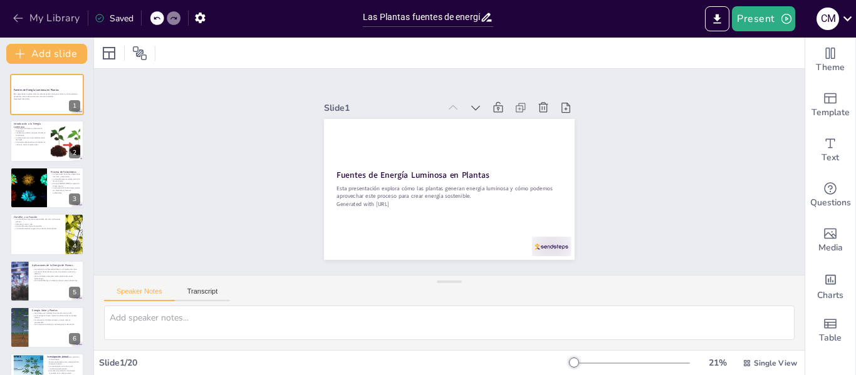
click at [15, 18] on icon "button" at bounding box center [18, 18] width 13 height 13
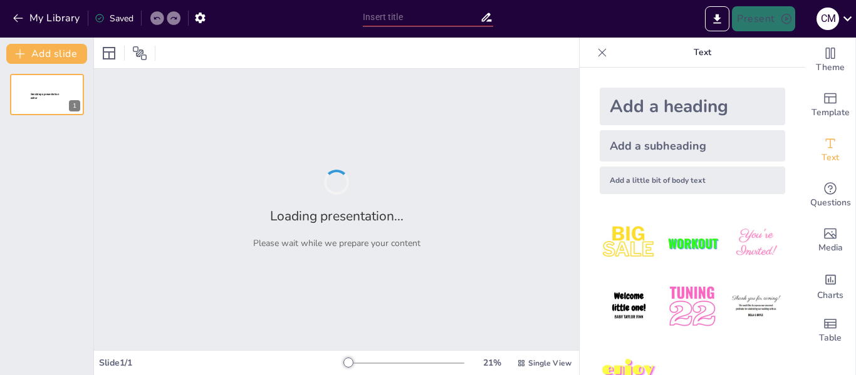
type input "Impacto de la Contaminación Sonora en la Salud Pública"
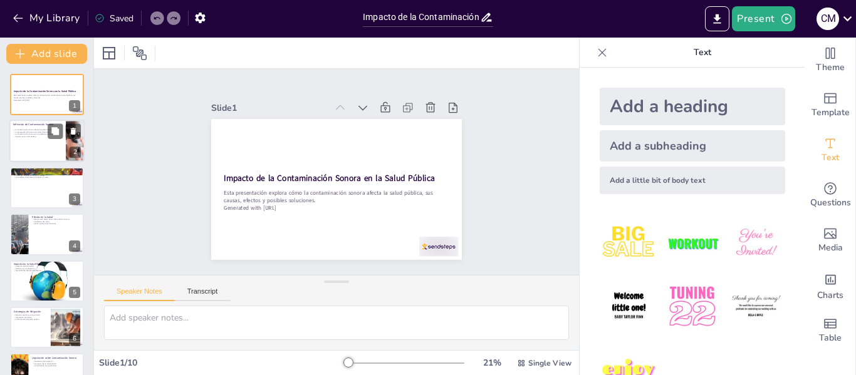
click at [35, 139] on div at bounding box center [46, 141] width 75 height 43
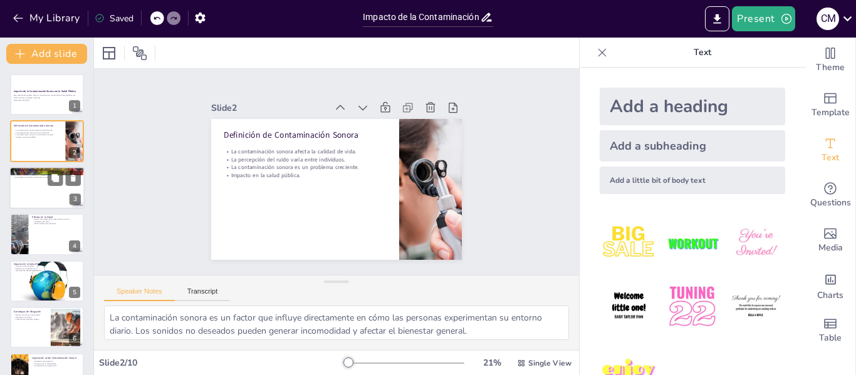
click at [31, 192] on div at bounding box center [46, 188] width 75 height 43
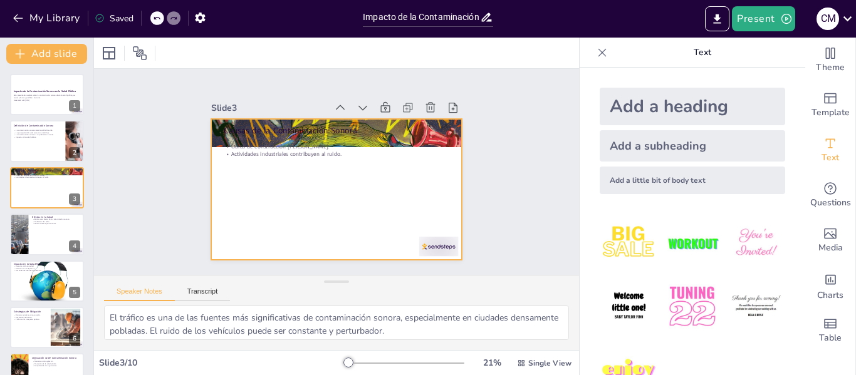
click at [335, 179] on div at bounding box center [336, 189] width 251 height 141
click at [41, 240] on div at bounding box center [46, 234] width 75 height 43
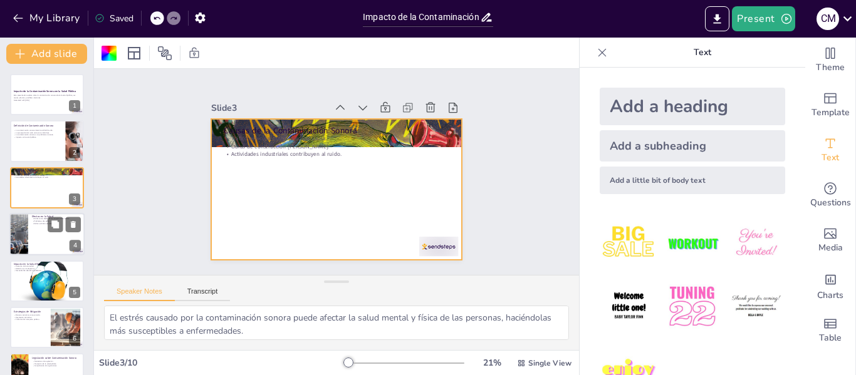
scroll to position [15, 0]
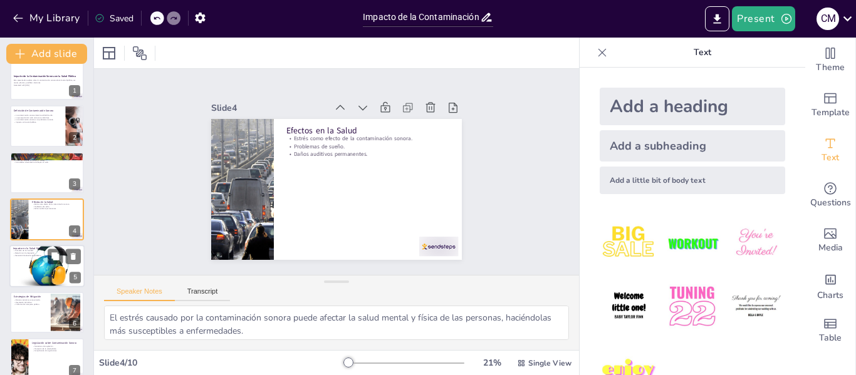
click at [48, 264] on div at bounding box center [46, 266] width 75 height 44
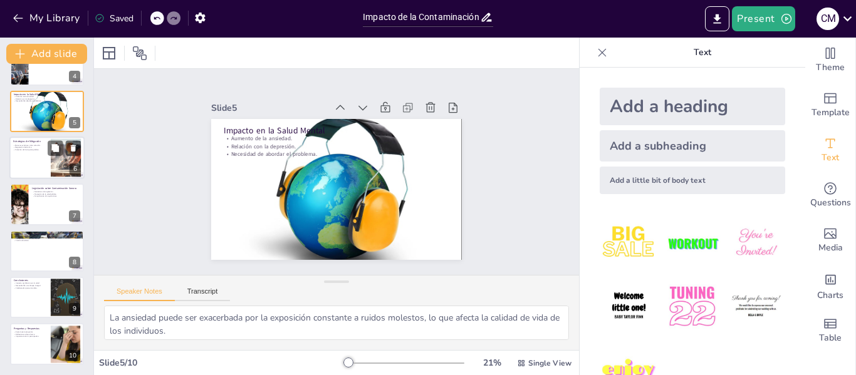
click at [42, 153] on div at bounding box center [46, 158] width 75 height 43
type textarea "Las barreras acústicas son una forma efectiva de reducir el ruido en áreas espe…"
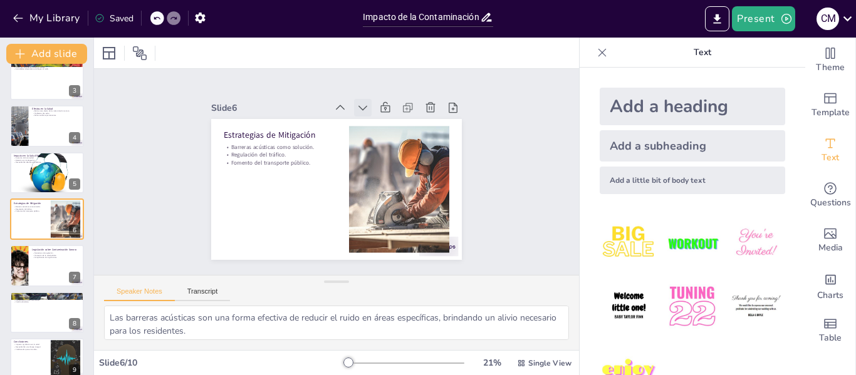
click at [357, 107] on icon at bounding box center [363, 108] width 13 height 13
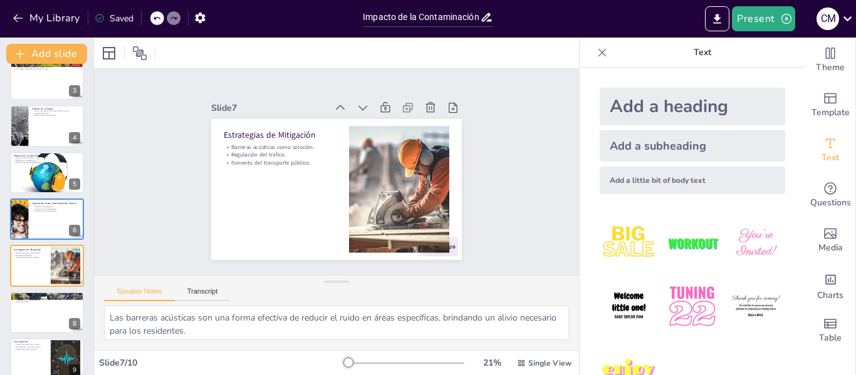
click at [357, 106] on icon at bounding box center [363, 108] width 13 height 13
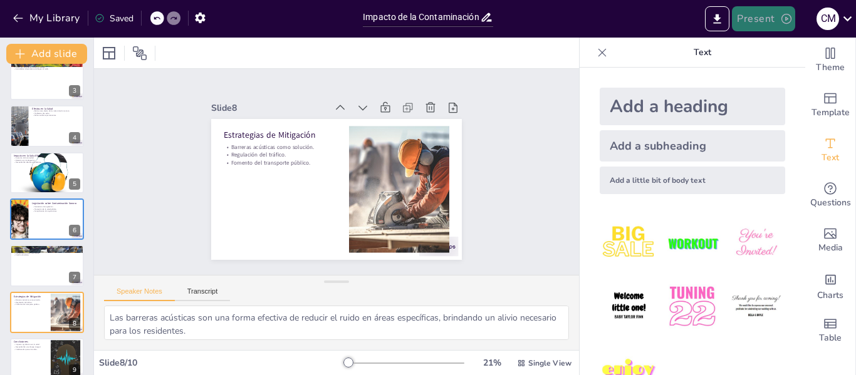
click at [763, 16] on button "Present" at bounding box center [763, 18] width 63 height 25
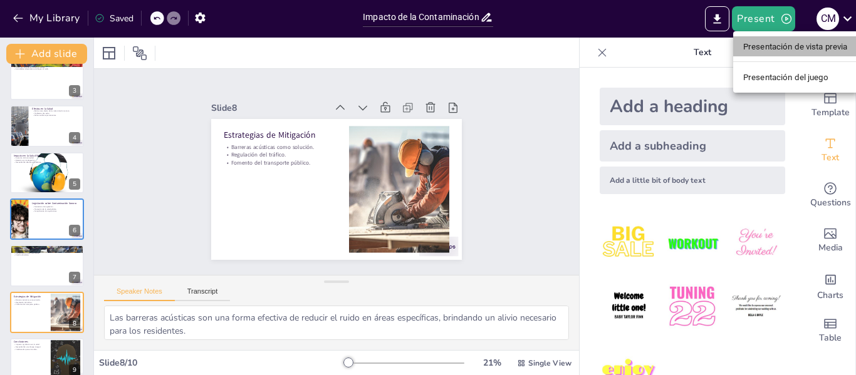
click at [773, 48] on font "Presentación de vista previa" at bounding box center [795, 46] width 105 height 9
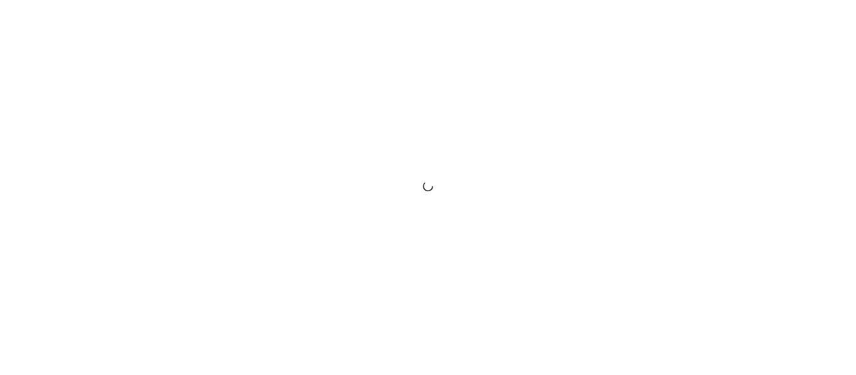
scroll to position [2299, 0]
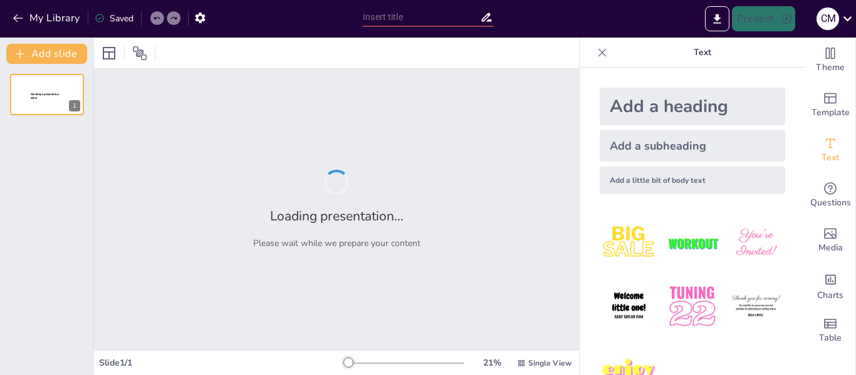
type input "Impacto de la Contaminación Sonora en la Salud Pública"
